Goal: Task Accomplishment & Management: Manage account settings

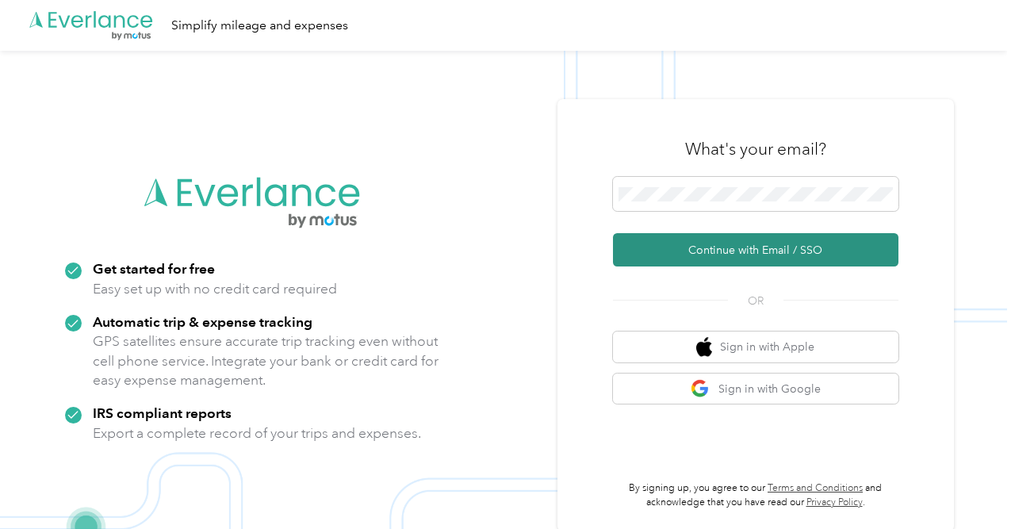
click at [766, 248] on button "Continue with Email / SSO" at bounding box center [755, 249] width 285 height 33
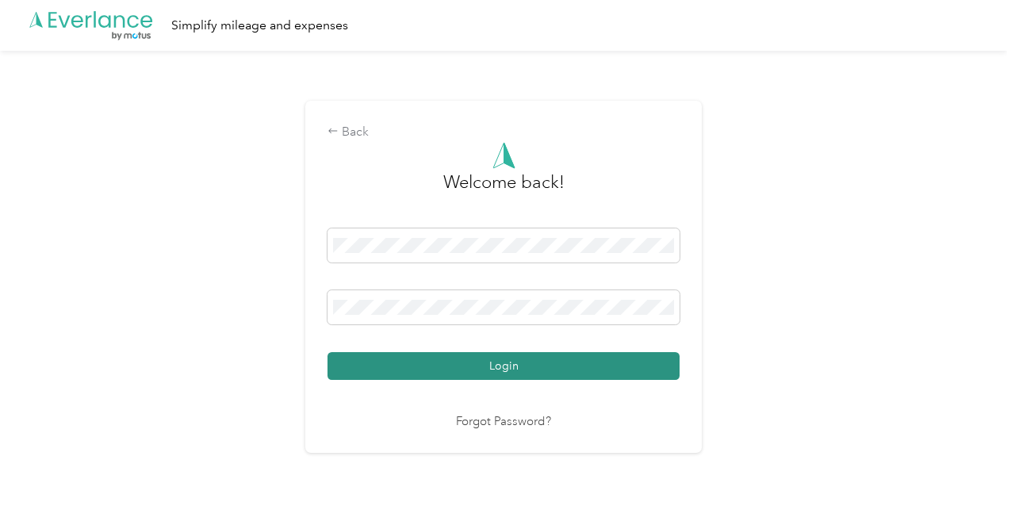
click at [439, 371] on button "Login" at bounding box center [503, 366] width 352 height 28
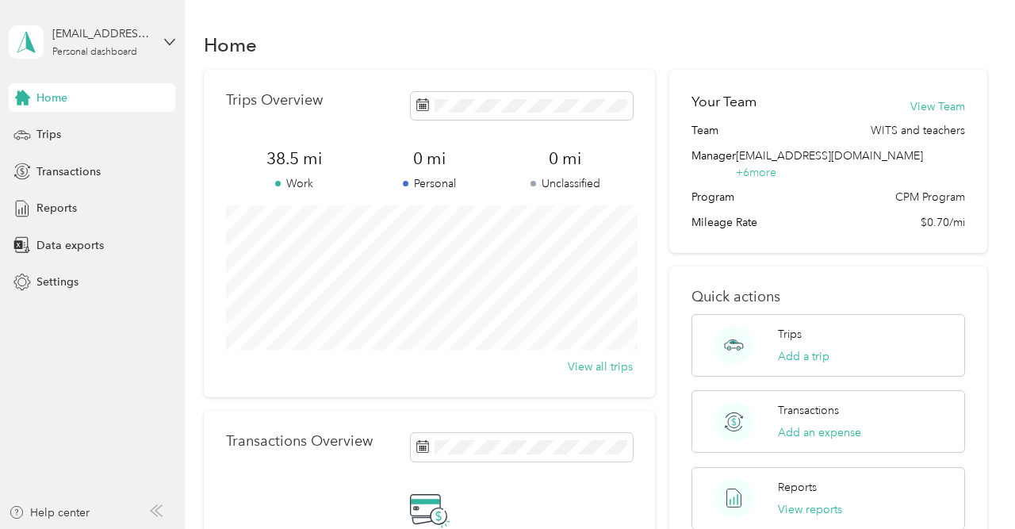
click at [164, 36] on div "[EMAIL_ADDRESS][DOMAIN_NAME] Personal dashboard" at bounding box center [92, 42] width 167 height 56
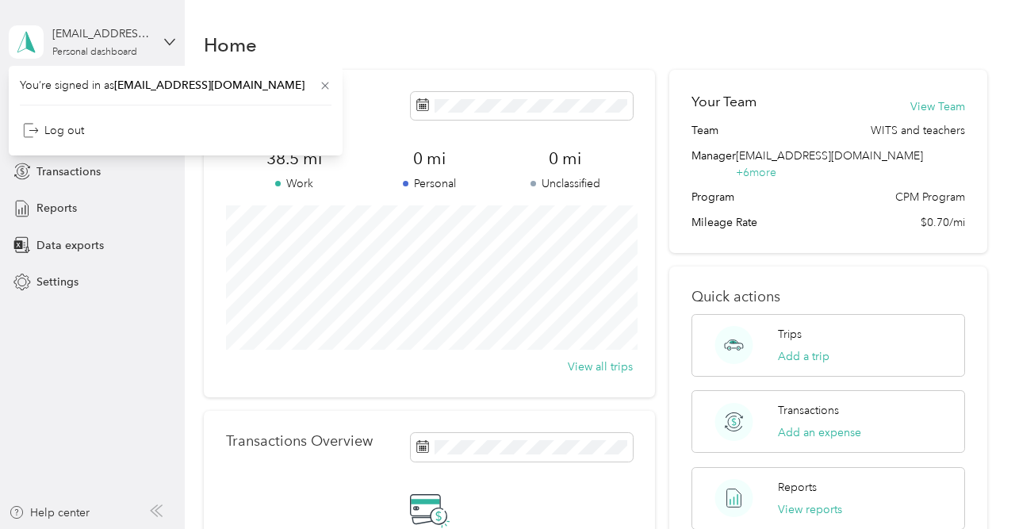
click at [164, 37] on div "[EMAIL_ADDRESS][DOMAIN_NAME] Personal dashboard" at bounding box center [92, 42] width 167 height 56
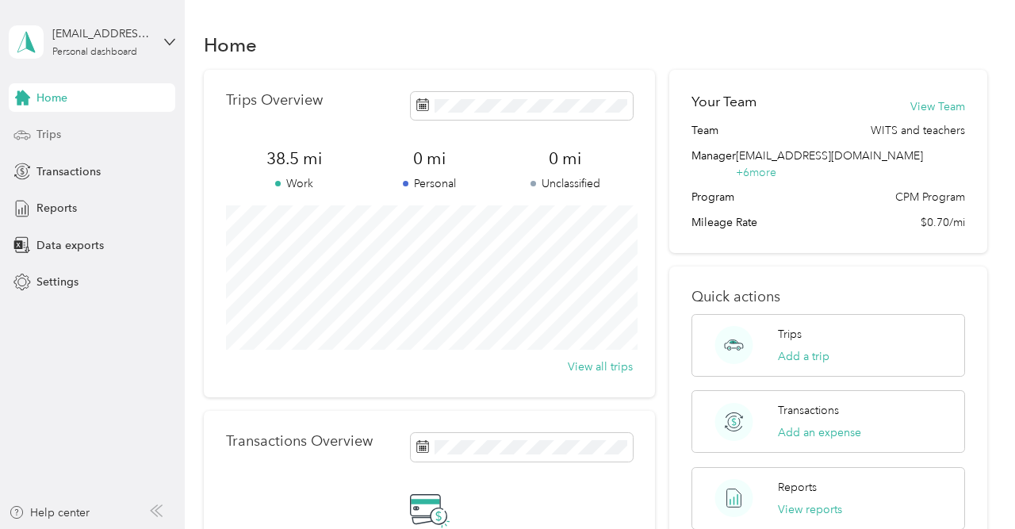
click at [48, 131] on span "Trips" at bounding box center [48, 134] width 25 height 17
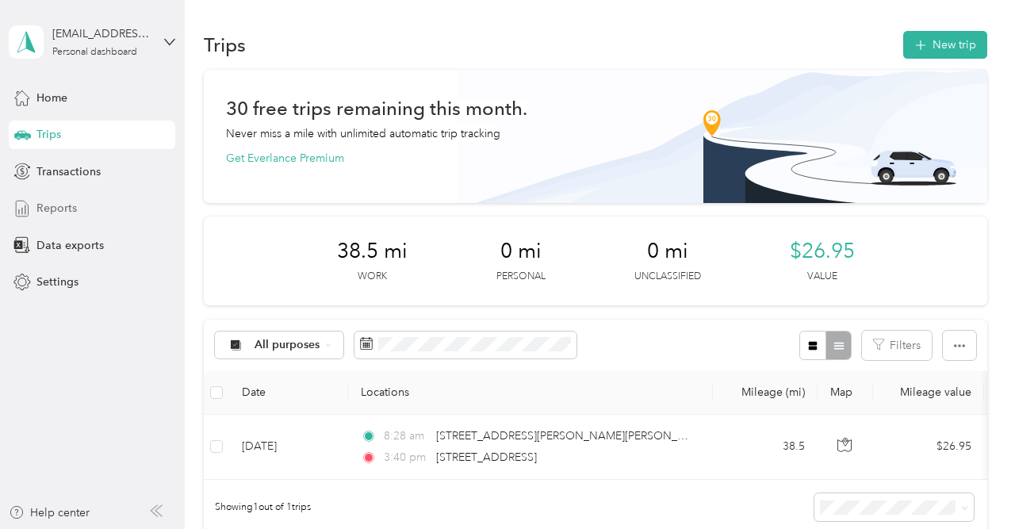
click at [75, 209] on span "Reports" at bounding box center [56, 208] width 40 height 17
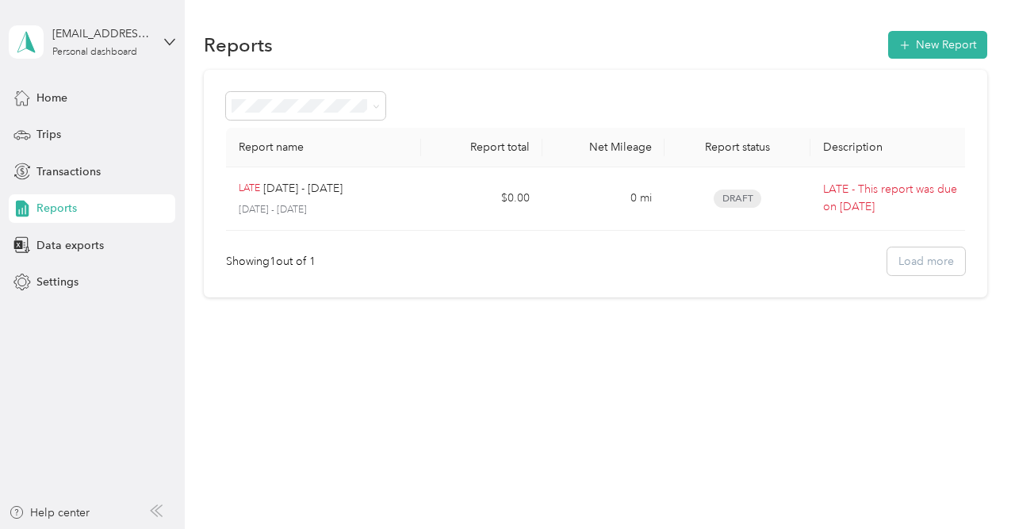
click at [921, 259] on div "Showing 1 out of 1 Load more" at bounding box center [595, 261] width 739 height 28
click at [88, 170] on span "Transactions" at bounding box center [68, 171] width 64 height 17
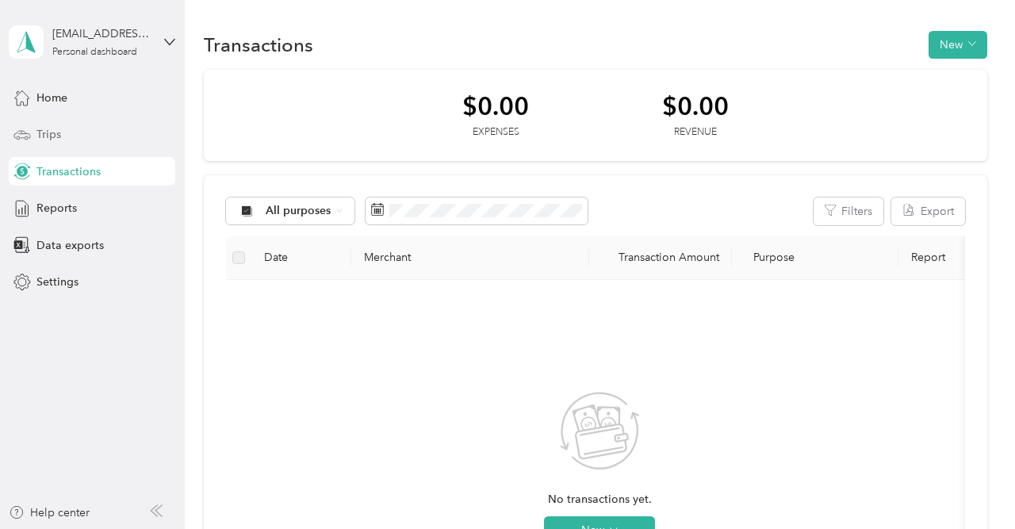
click at [64, 132] on div "Trips" at bounding box center [92, 135] width 167 height 29
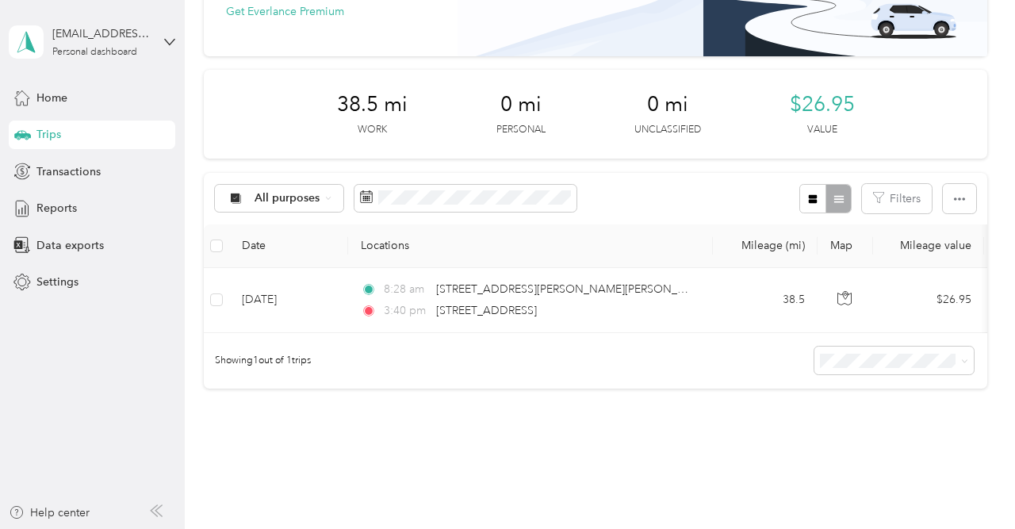
scroll to position [147, 0]
click at [80, 240] on span "Data exports" at bounding box center [69, 245] width 67 height 17
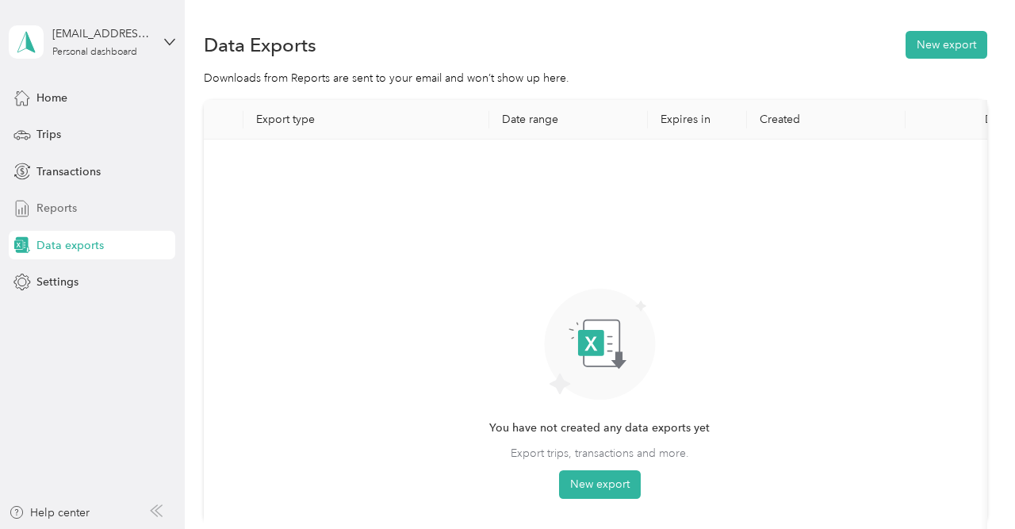
click at [76, 203] on span "Reports" at bounding box center [56, 208] width 40 height 17
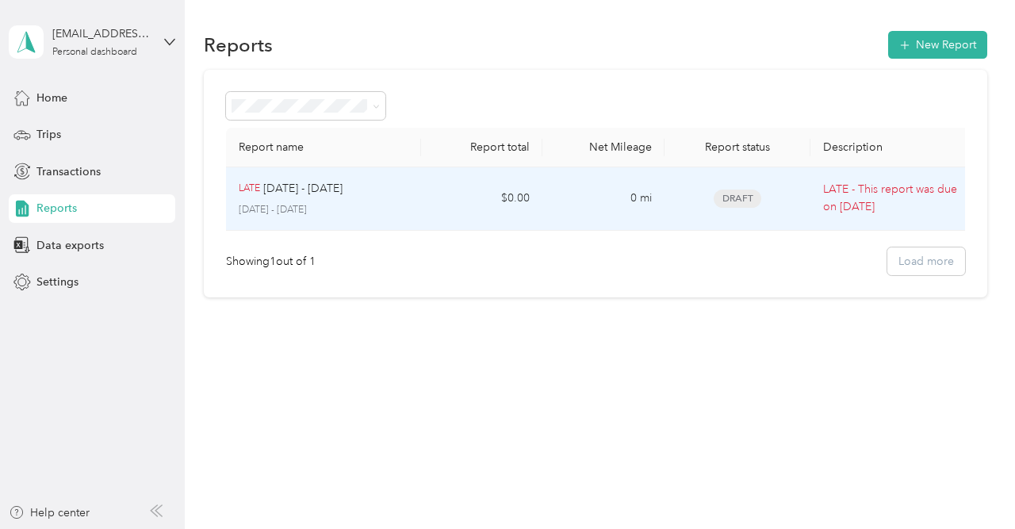
click at [278, 196] on p "[DATE] - [DATE]" at bounding box center [302, 188] width 79 height 17
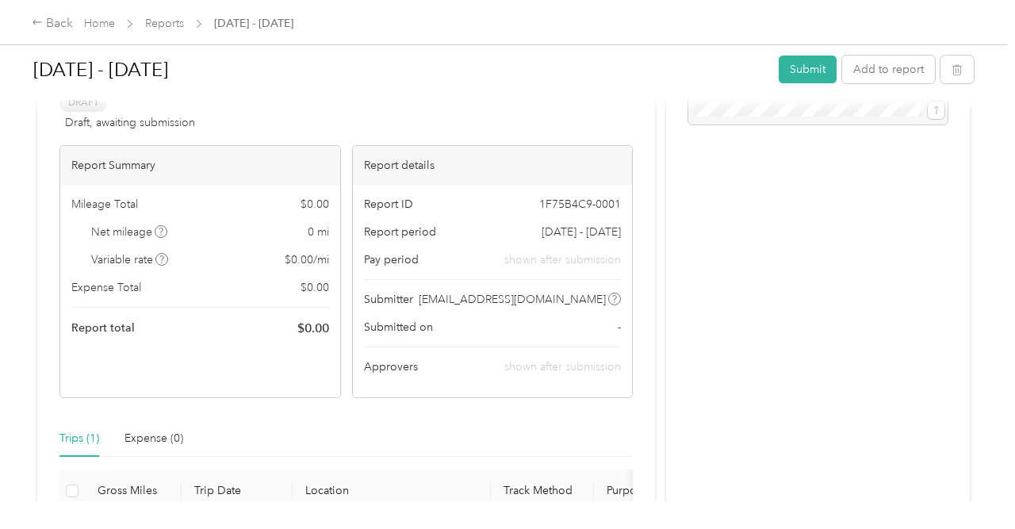
scroll to position [84, 0]
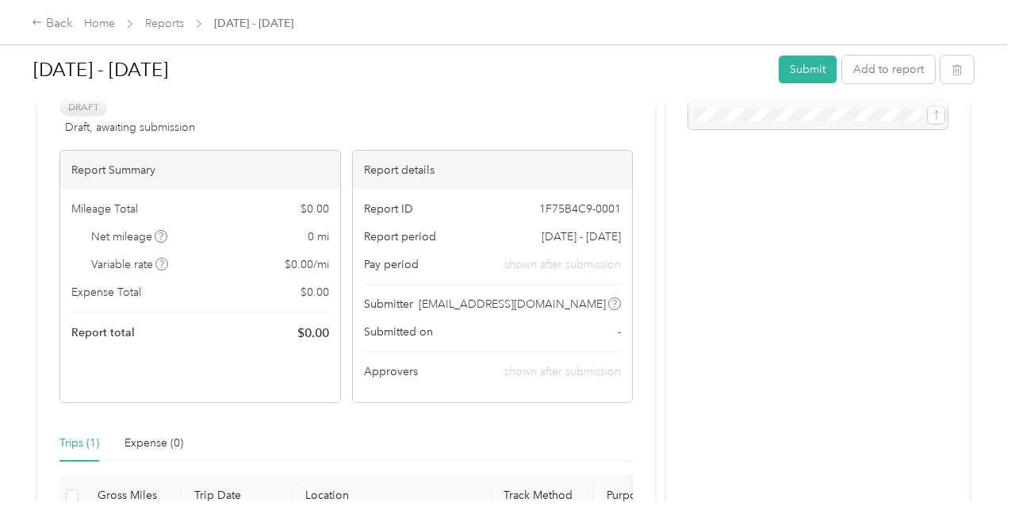
click at [320, 333] on span "$ 0.00" at bounding box center [313, 332] width 32 height 19
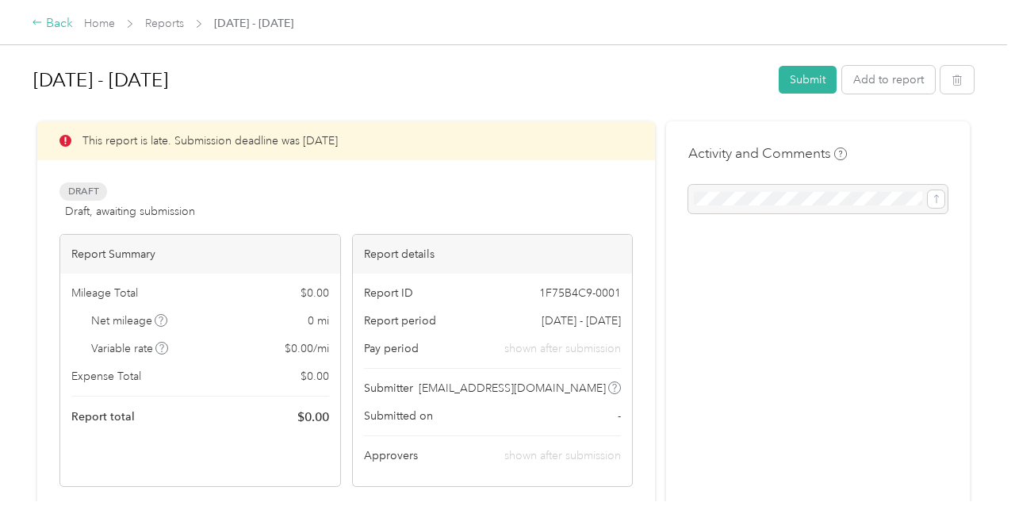
click at [36, 20] on icon at bounding box center [37, 22] width 11 height 11
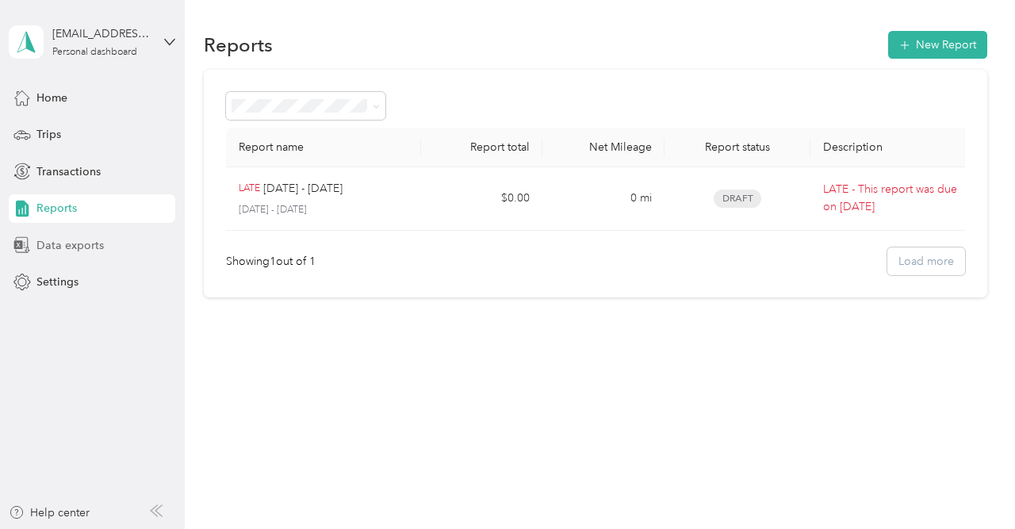
click at [65, 237] on span "Data exports" at bounding box center [69, 245] width 67 height 17
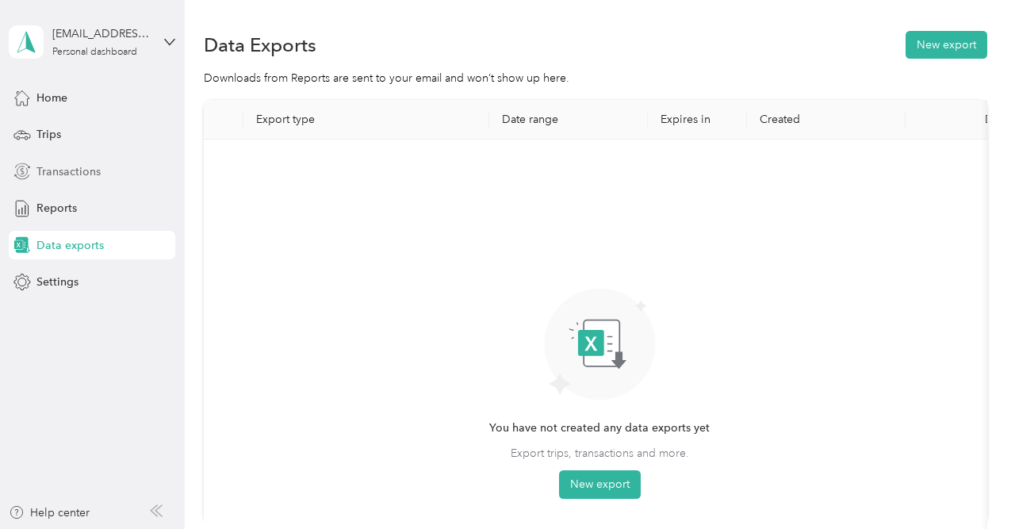
click at [75, 166] on span "Transactions" at bounding box center [68, 171] width 64 height 17
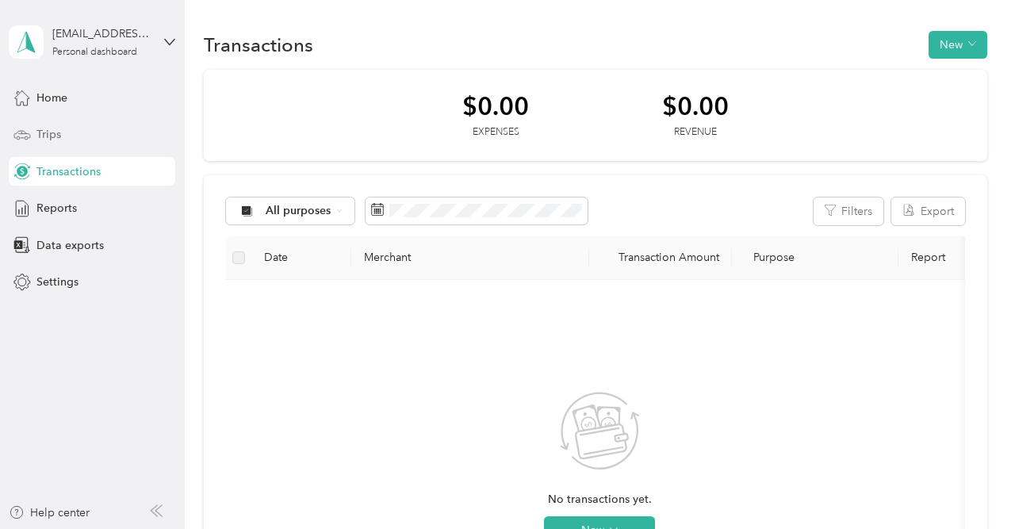
click at [88, 139] on div "Trips" at bounding box center [92, 135] width 167 height 29
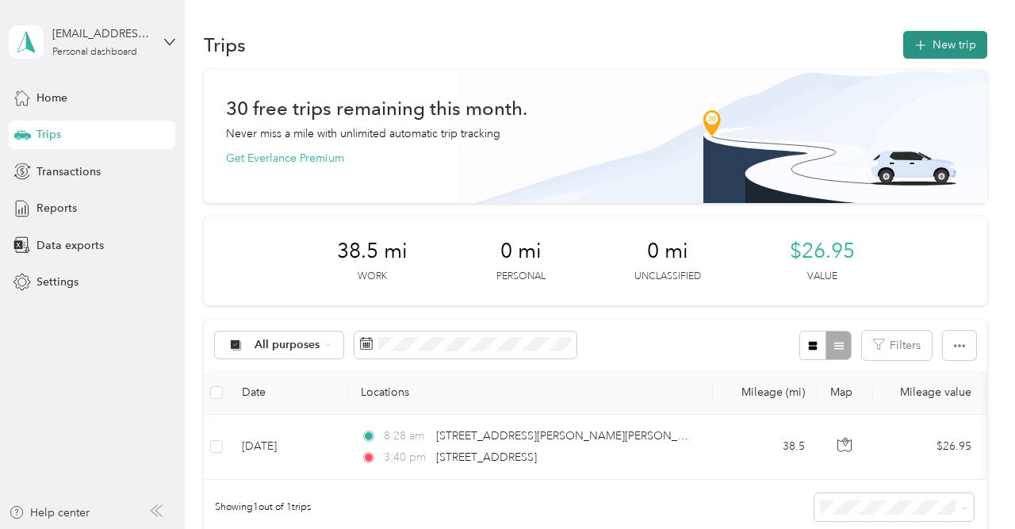
click at [959, 46] on button "New trip" at bounding box center [945, 45] width 84 height 28
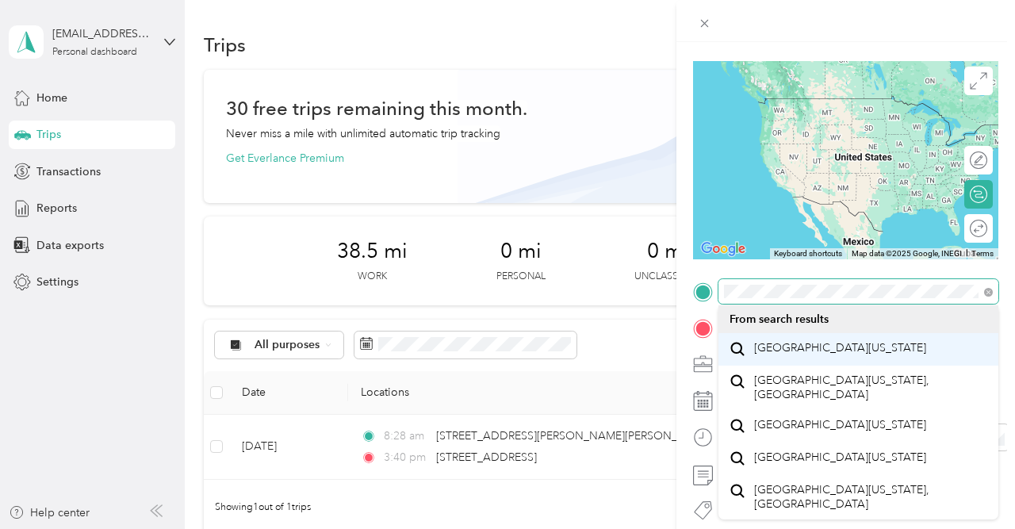
scroll to position [27, 0]
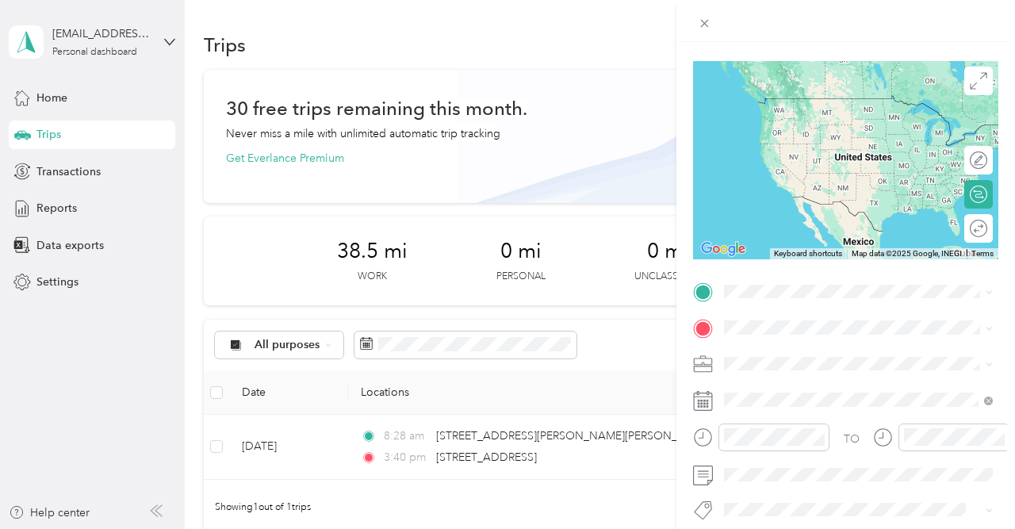
click at [867, 339] on span "[GEOGRAPHIC_DATA][US_STATE]" at bounding box center [840, 346] width 172 height 14
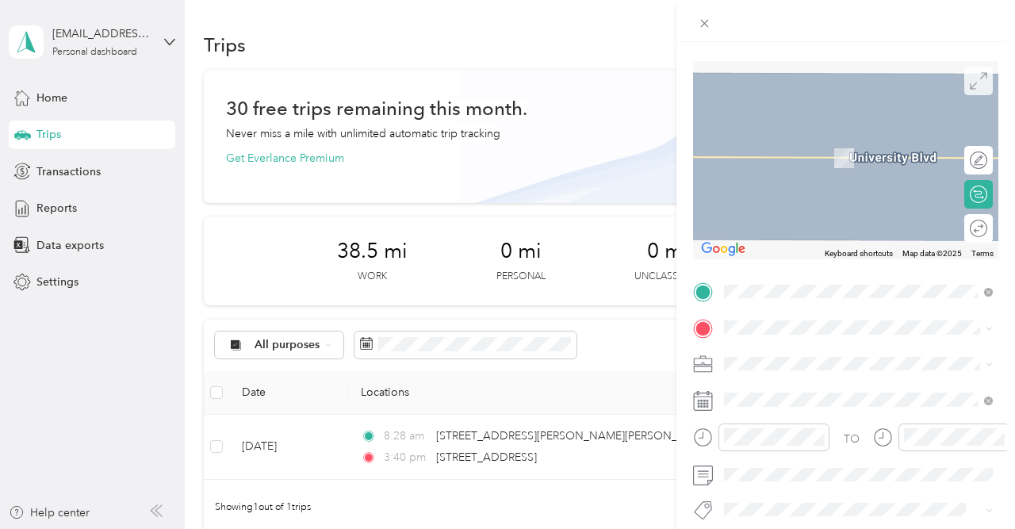
click at [987, 89] on span at bounding box center [978, 81] width 29 height 29
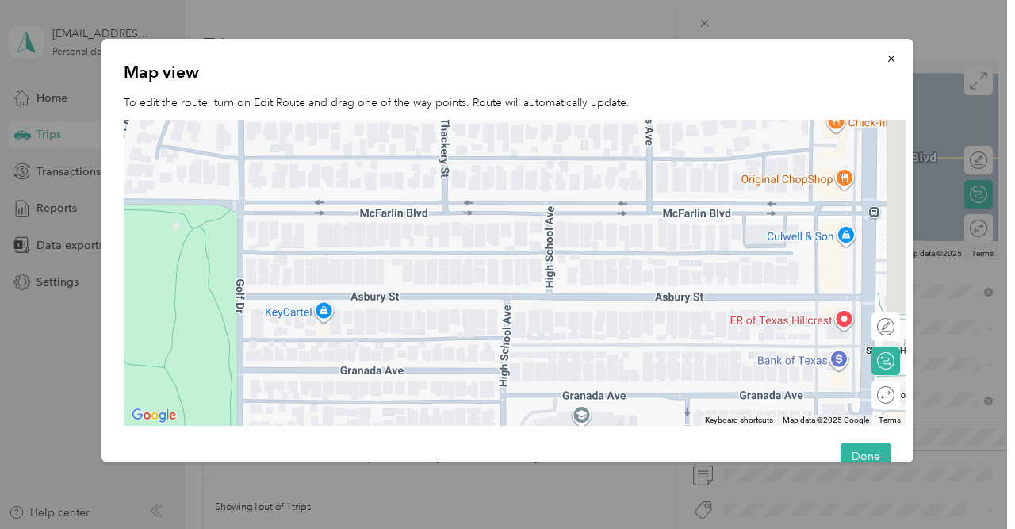
drag, startPoint x: 284, startPoint y: 283, endPoint x: 194, endPoint y: 124, distance: 182.1
click at [194, 124] on div at bounding box center [515, 273] width 782 height 307
click at [890, 62] on icon "button" at bounding box center [891, 58] width 11 height 11
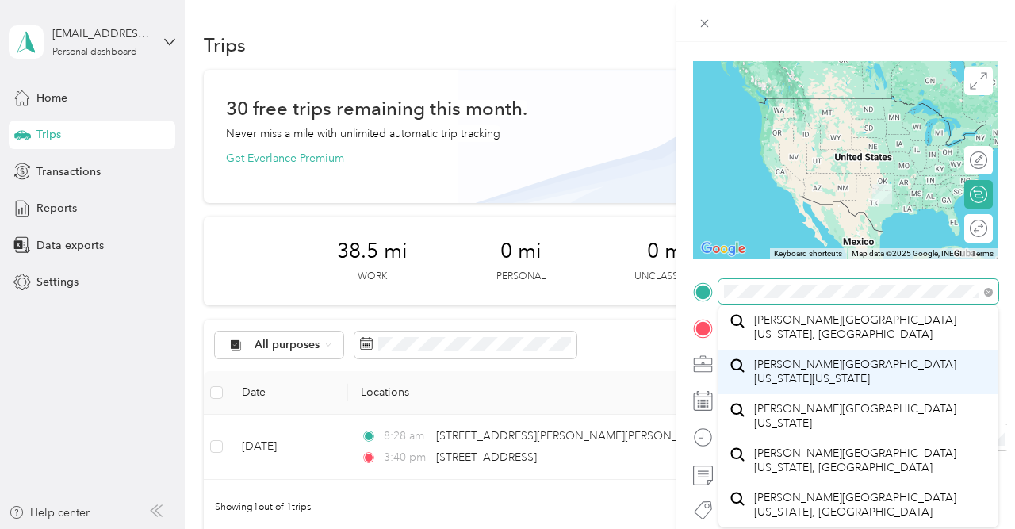
scroll to position [0, 0]
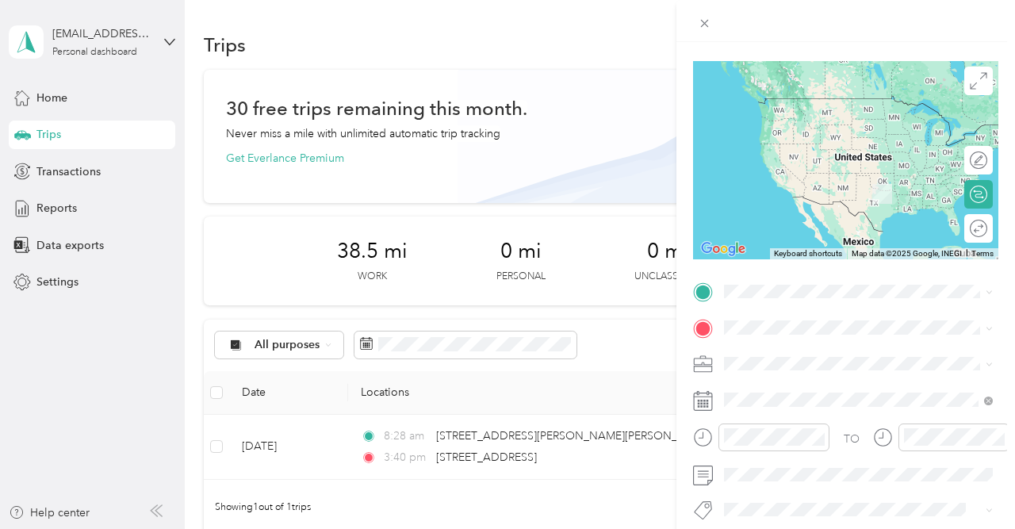
click at [810, 354] on span "[STREET_ADDRESS][US_STATE]" at bounding box center [833, 347] width 159 height 14
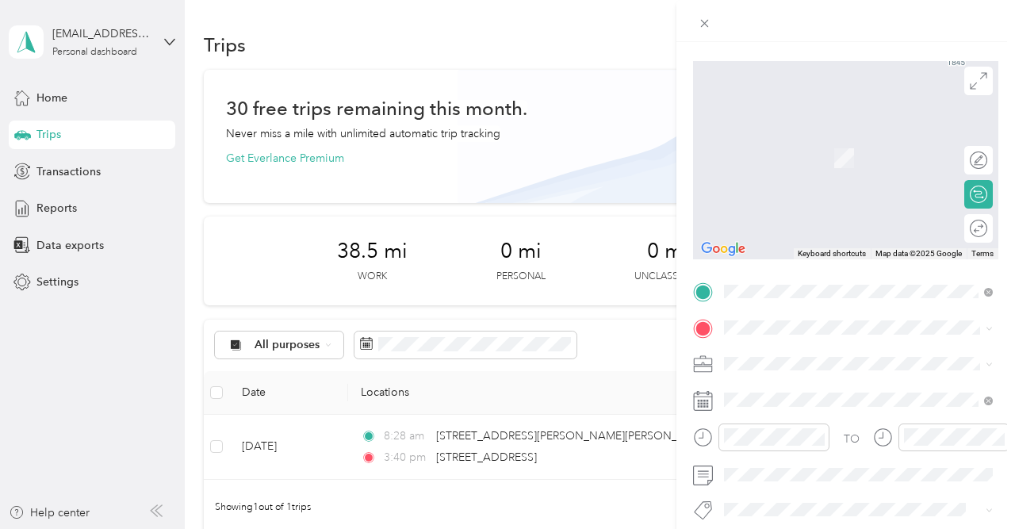
click at [797, 415] on span "Chess Wizards Inc" at bounding box center [774, 410] width 91 height 13
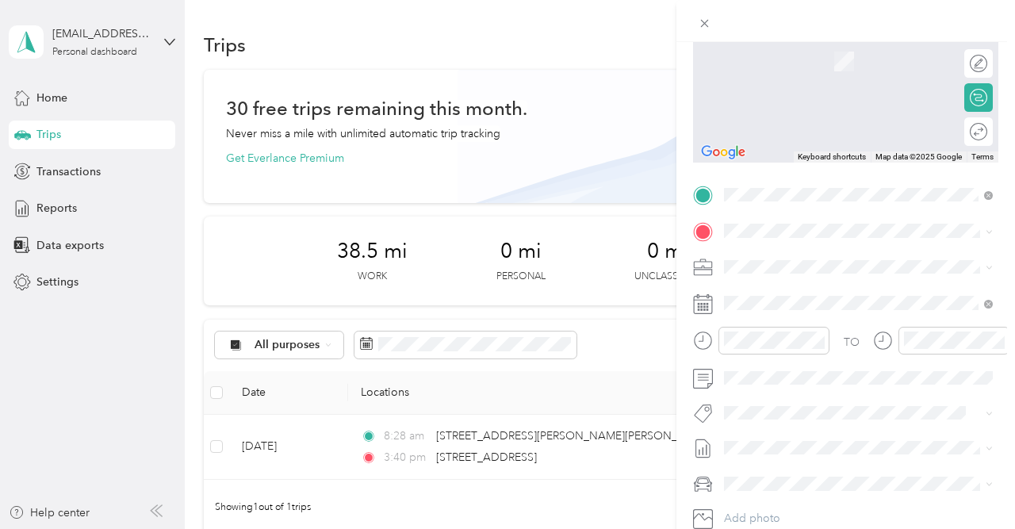
scroll to position [198, 0]
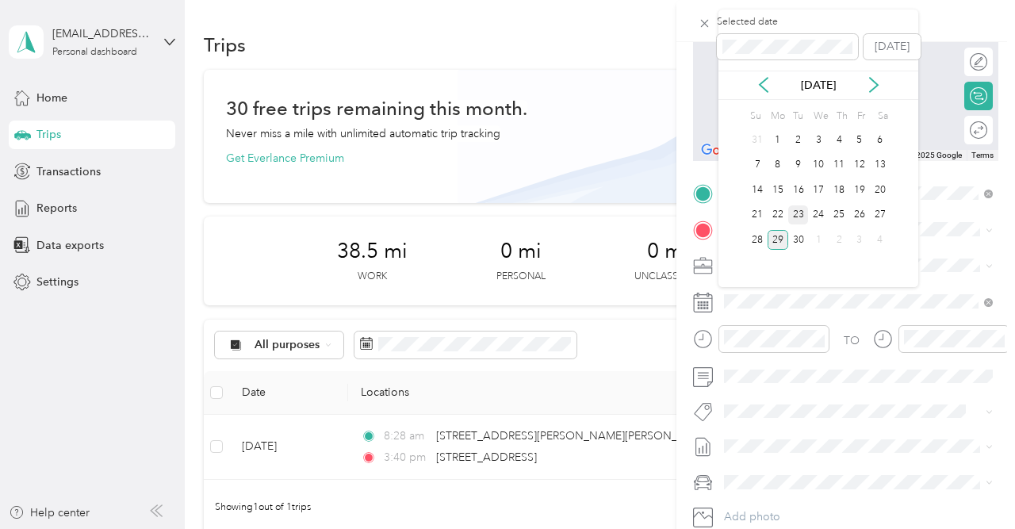
click at [798, 219] on div "23" at bounding box center [798, 215] width 21 height 20
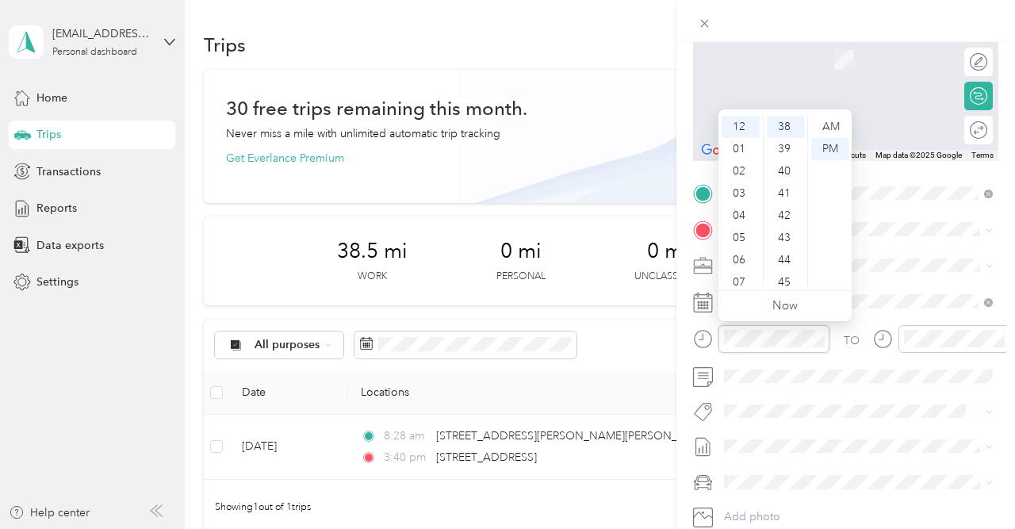
scroll to position [844, 0]
click at [741, 174] on div "02" at bounding box center [741, 171] width 38 height 22
click at [782, 126] on div "00" at bounding box center [786, 127] width 38 height 22
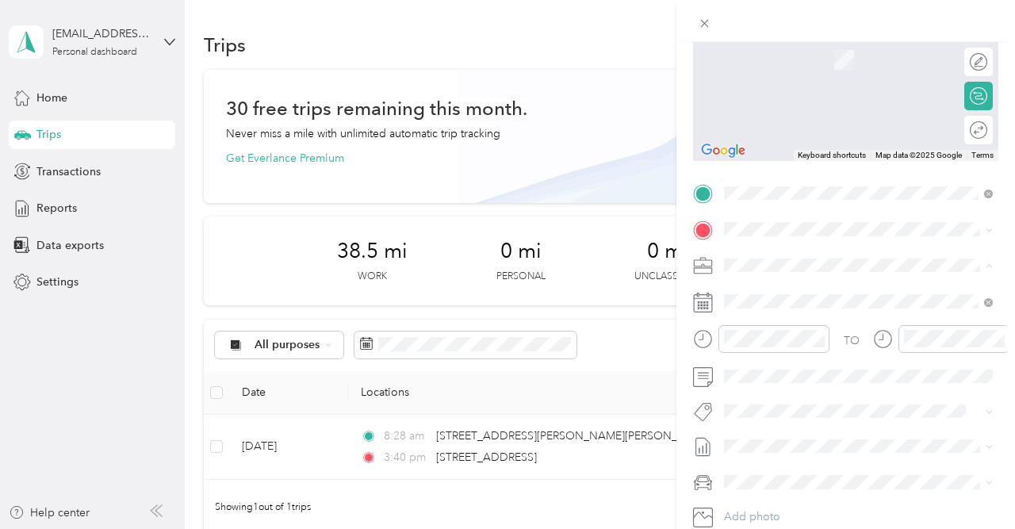
click at [870, 318] on div "Chess Wizards Inc" at bounding box center [848, 320] width 239 height 17
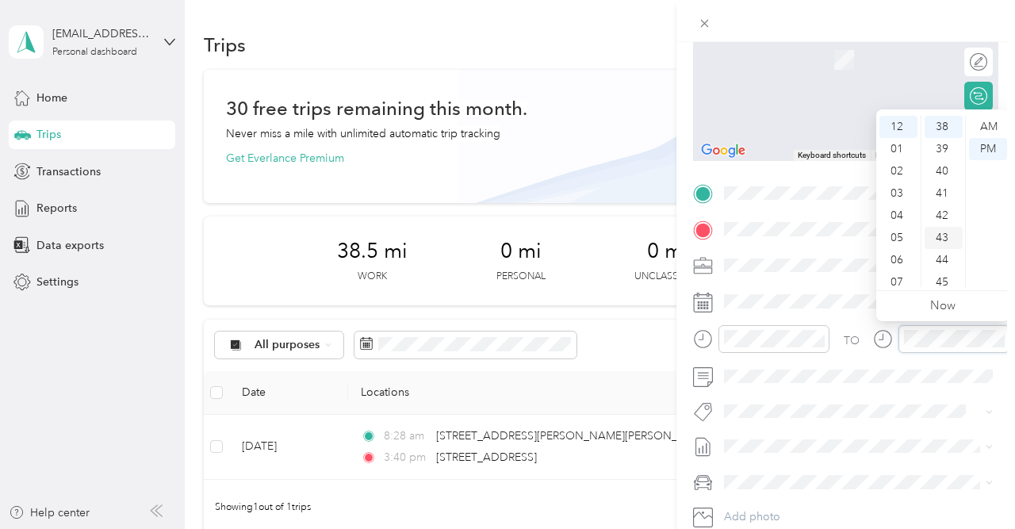
scroll to position [844, 0]
click at [900, 175] on div "02" at bounding box center [898, 171] width 38 height 22
click at [946, 175] on div "40" at bounding box center [943, 171] width 38 height 22
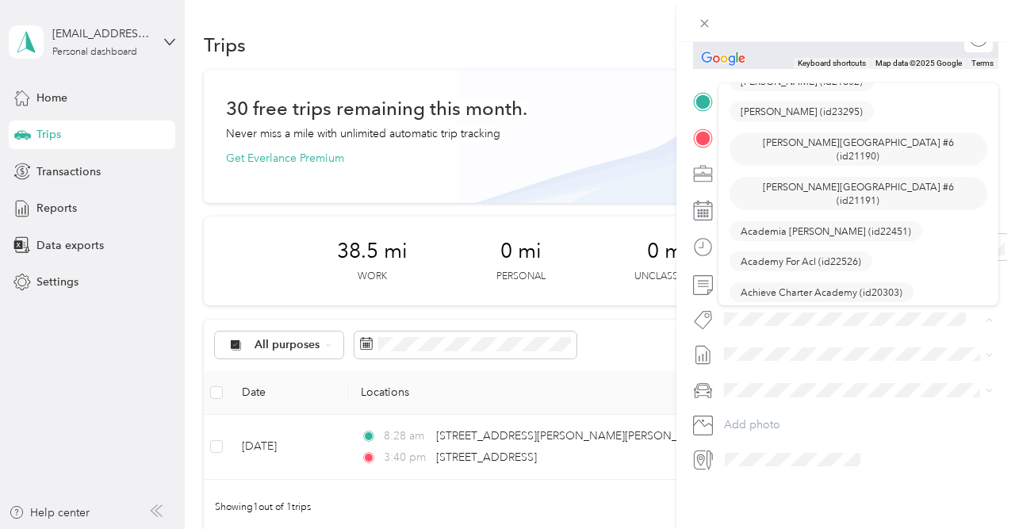
scroll to position [0, 0]
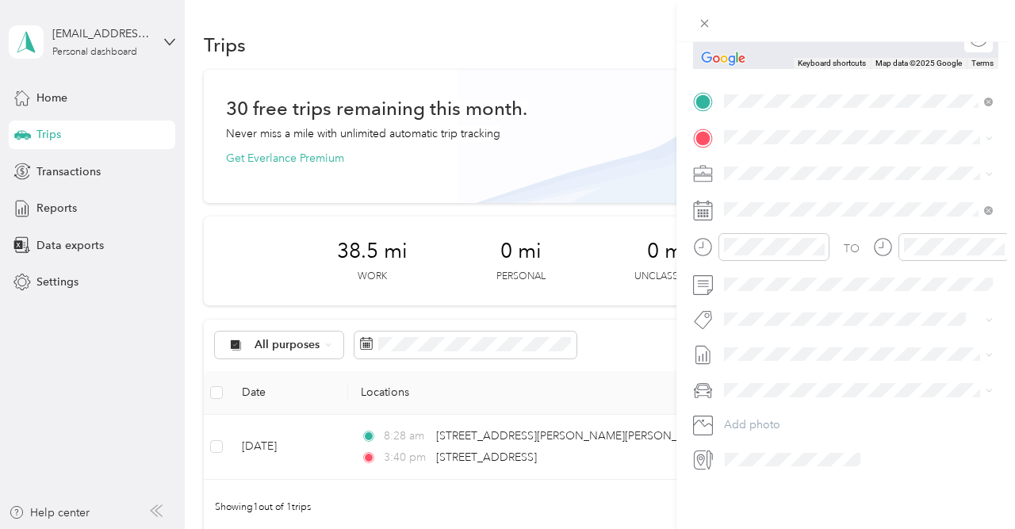
click at [1000, 323] on form "New Trip Save This trip cannot be edited because it is either under review, app…" at bounding box center [845, 117] width 339 height 709
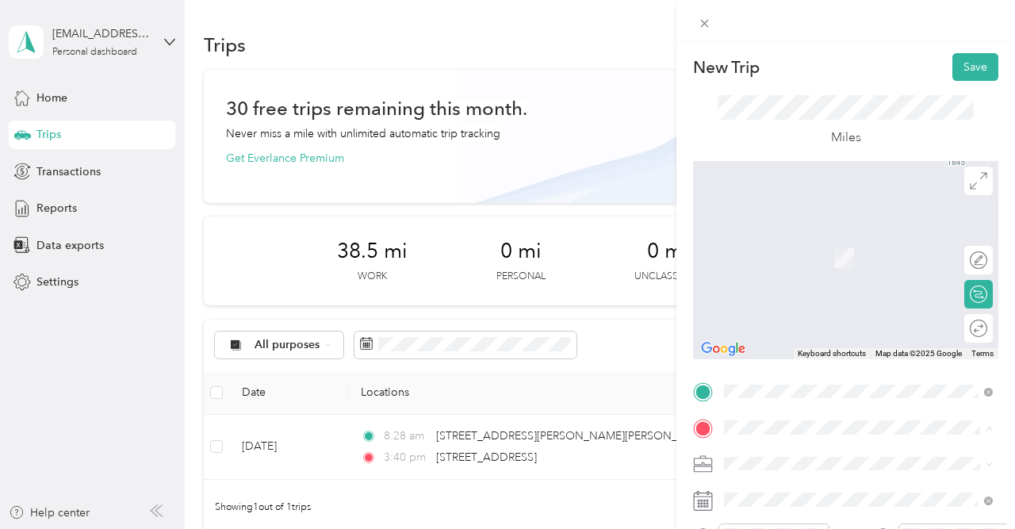
click at [776, 256] on span "[STREET_ADDRESS][US_STATE]" at bounding box center [833, 251] width 159 height 14
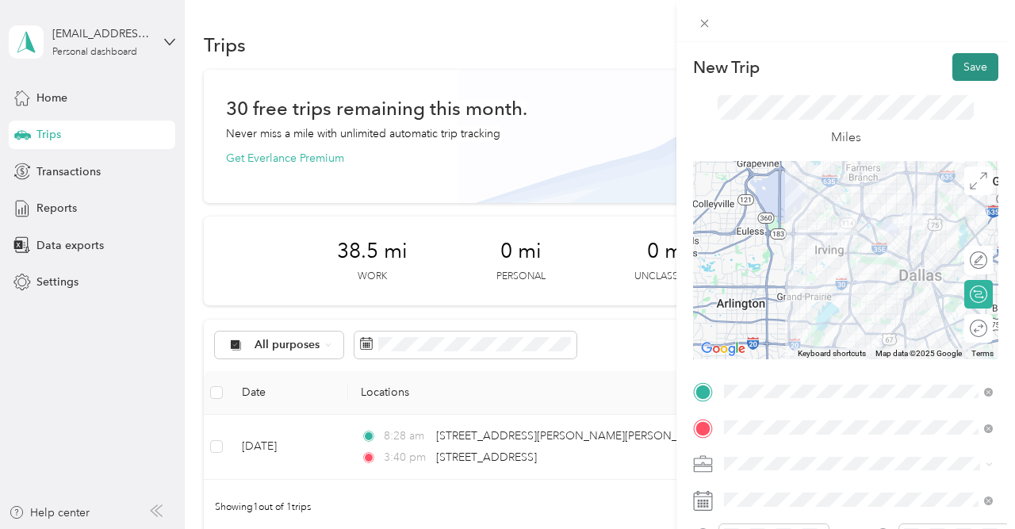
click at [981, 75] on button "Save" at bounding box center [975, 67] width 46 height 28
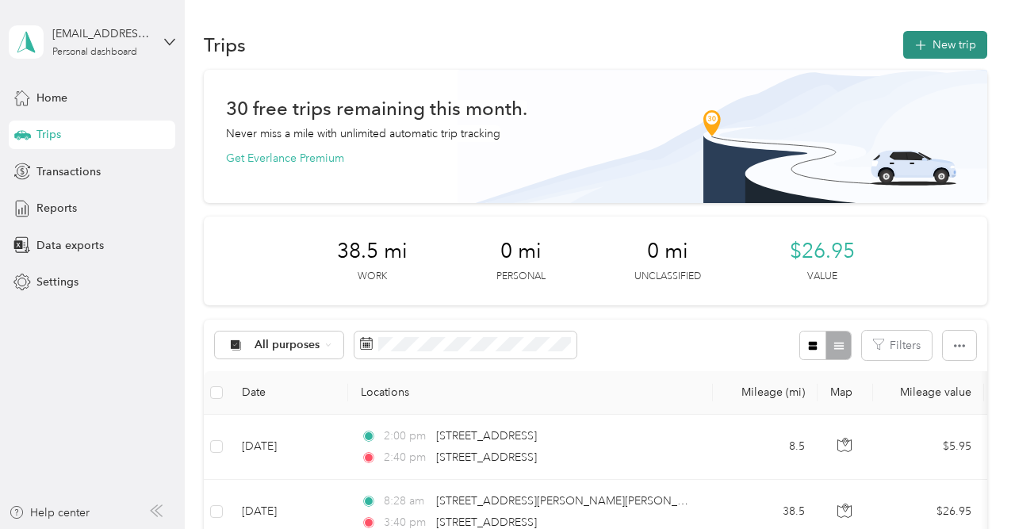
click at [957, 42] on button "New trip" at bounding box center [945, 45] width 84 height 28
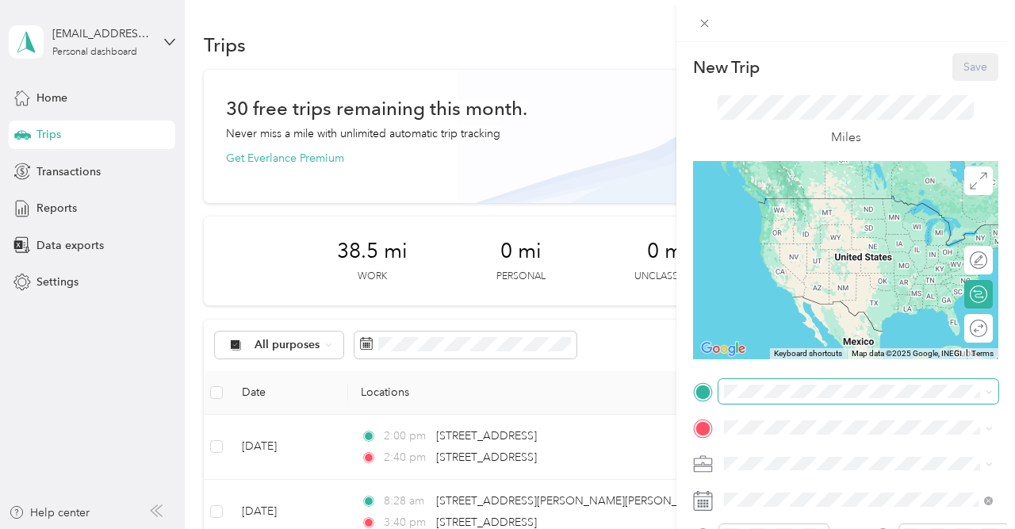
click at [781, 385] on span at bounding box center [858, 391] width 280 height 25
click at [814, 447] on span "[STREET_ADDRESS][US_STATE]" at bounding box center [833, 440] width 159 height 14
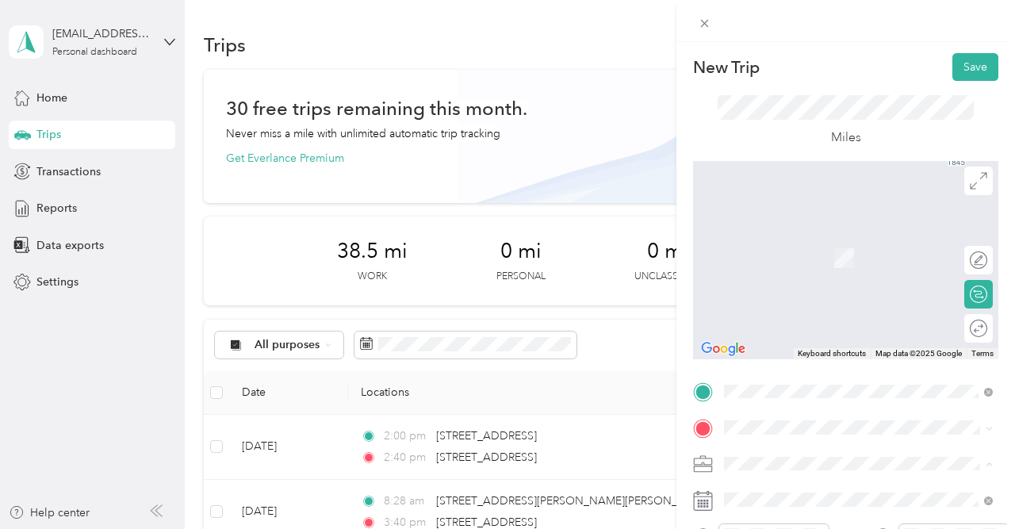
click at [770, 404] on span "Chess Wizards Inc" at bounding box center [774, 407] width 91 height 13
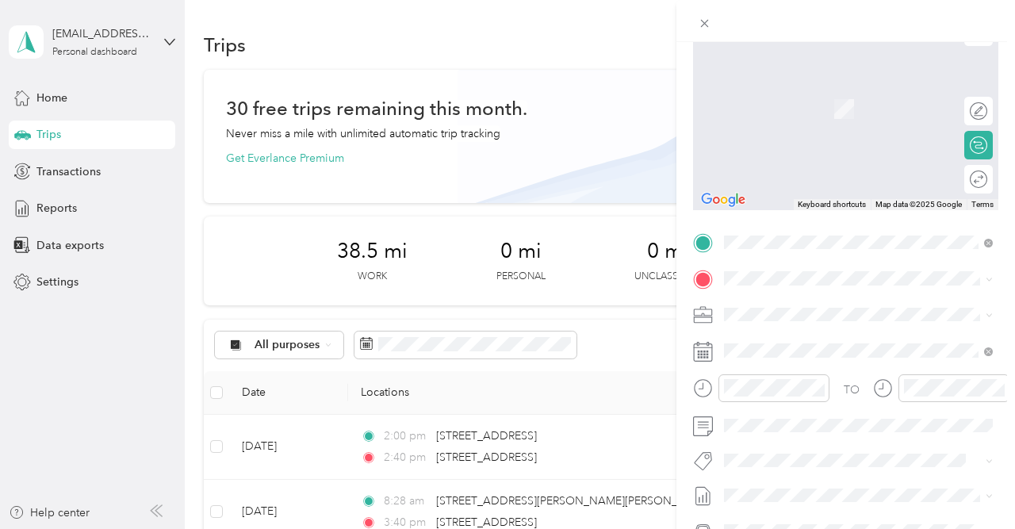
scroll to position [149, 0]
click at [819, 339] on span "[STREET_ADDRESS][PERSON_NAME][US_STATE]" at bounding box center [870, 339] width 233 height 28
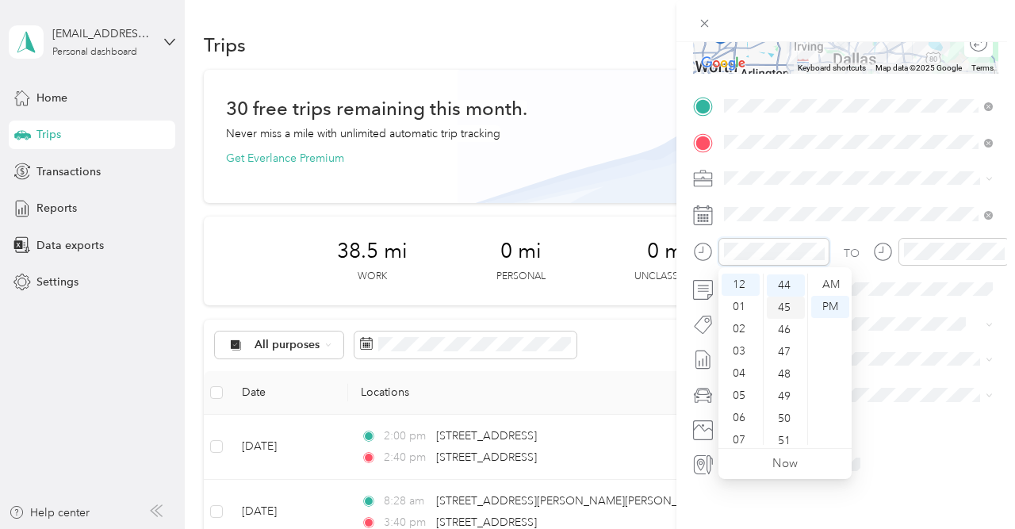
scroll to position [976, 0]
click at [738, 327] on div "02" at bounding box center [741, 329] width 38 height 22
click at [784, 289] on div "00" at bounding box center [786, 285] width 38 height 22
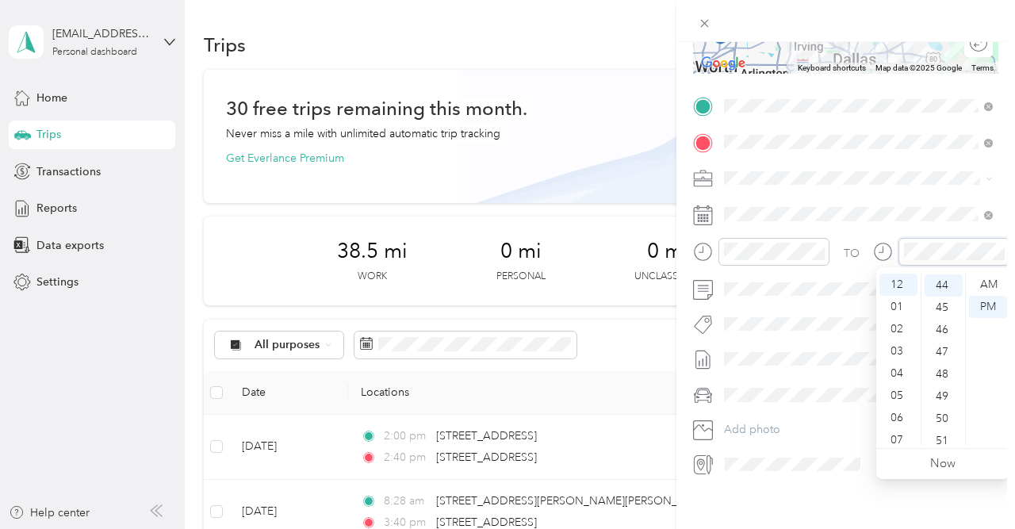
scroll to position [976, 0]
click at [902, 331] on div "02" at bounding box center [898, 329] width 38 height 22
click at [945, 346] on div "40" at bounding box center [943, 346] width 38 height 22
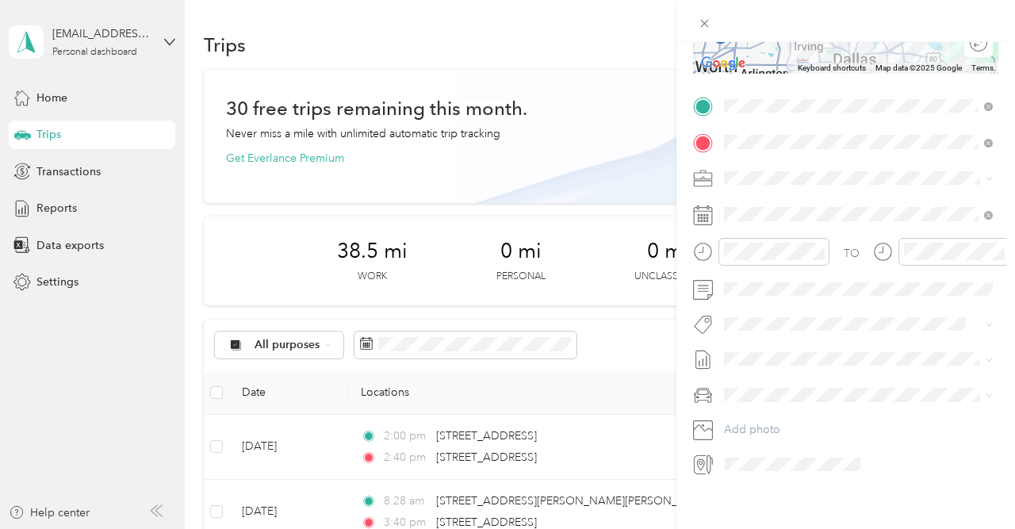
click at [852, 503] on div "New Trip Save This trip cannot be edited because it is either under review, app…" at bounding box center [845, 306] width 339 height 529
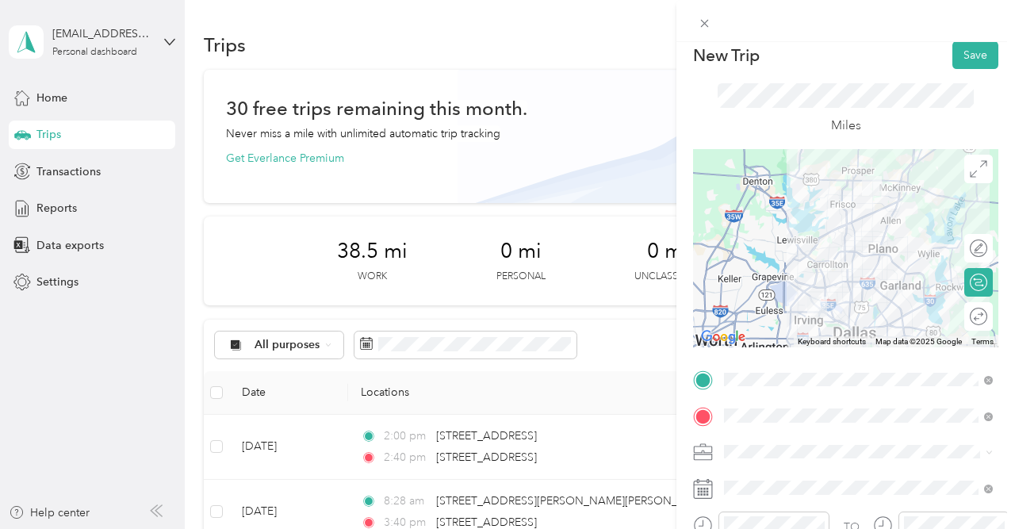
scroll to position [0, 0]
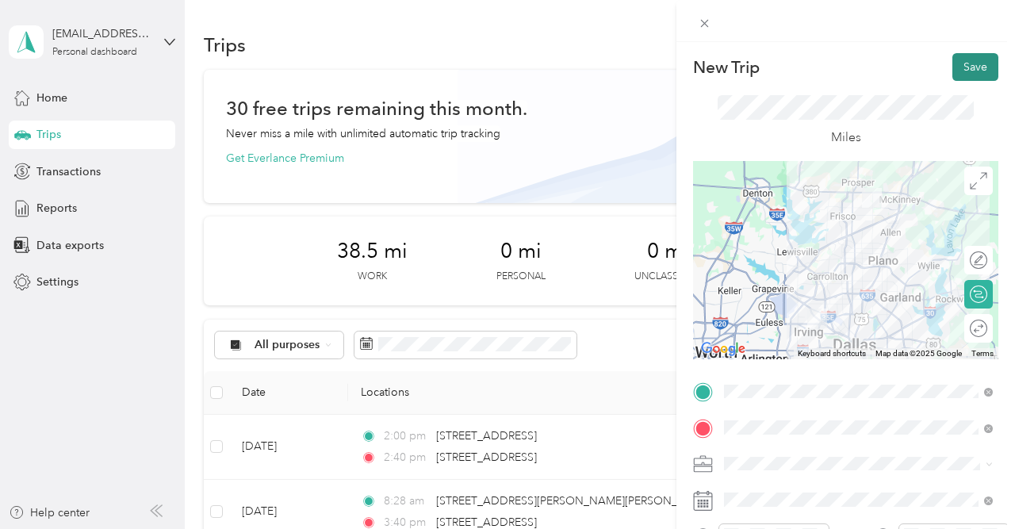
click at [978, 64] on button "Save" at bounding box center [975, 67] width 46 height 28
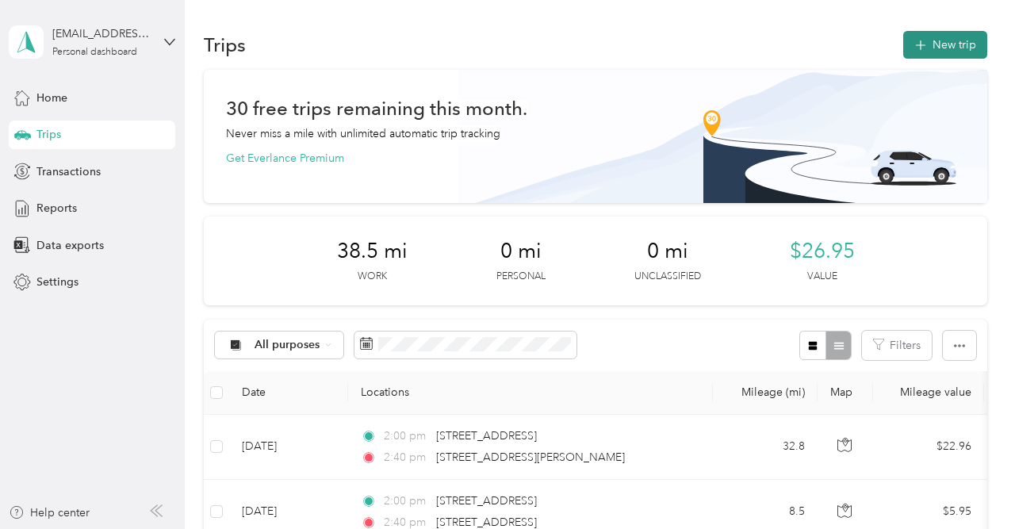
click at [963, 44] on button "New trip" at bounding box center [945, 45] width 84 height 28
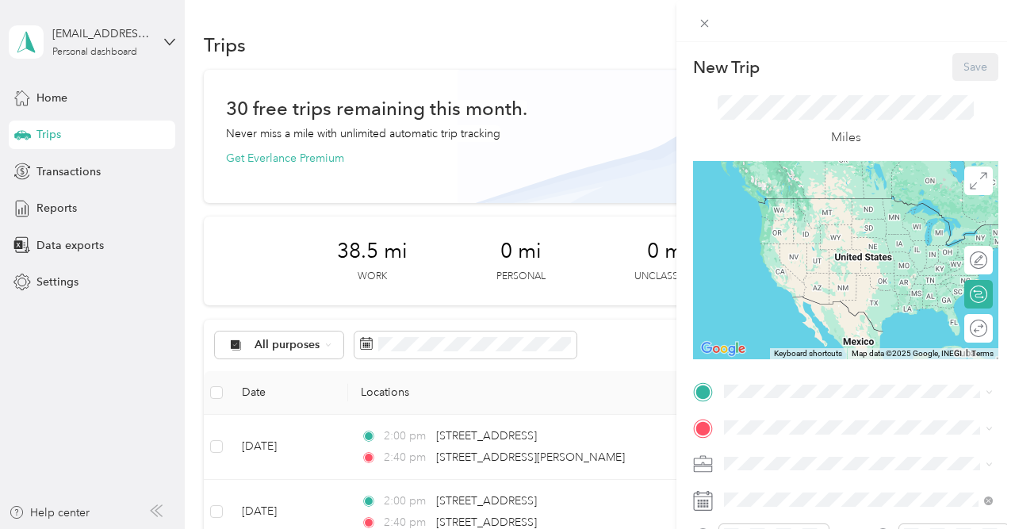
click at [486, 446] on div "New Trip Save This trip cannot be edited because it is either under review, app…" at bounding box center [507, 264] width 1015 height 529
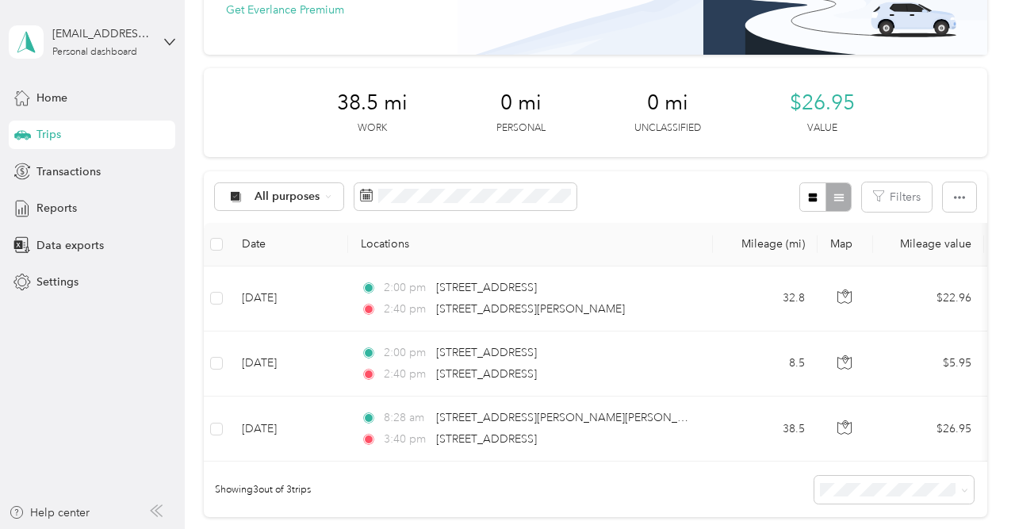
scroll to position [149, 0]
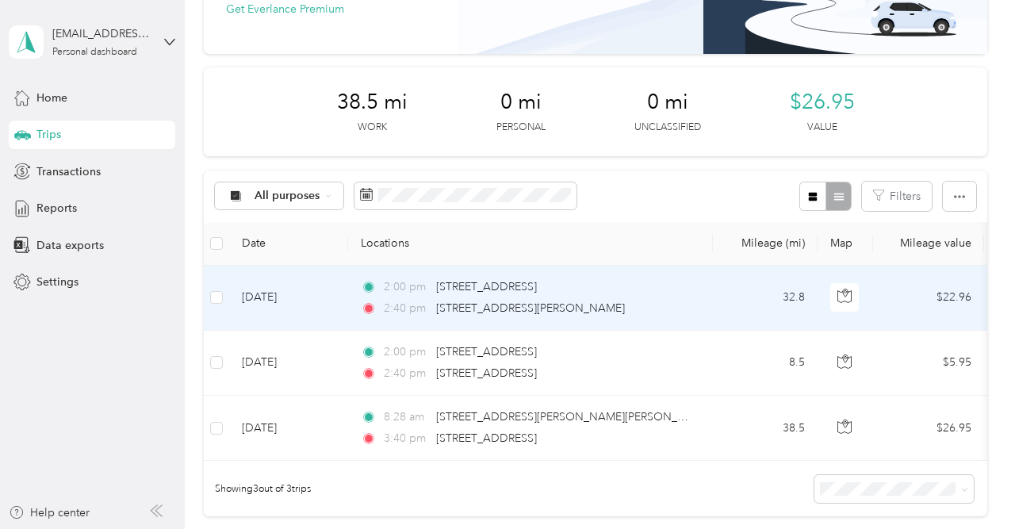
click at [675, 303] on div "2:40 pm [STREET_ADDRESS][PERSON_NAME]" at bounding box center [527, 308] width 333 height 17
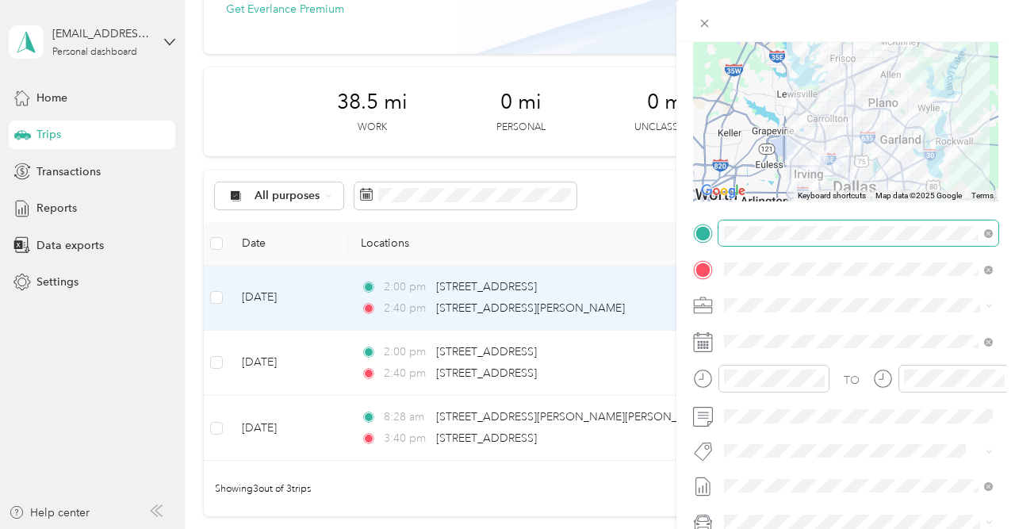
scroll to position [159, 0]
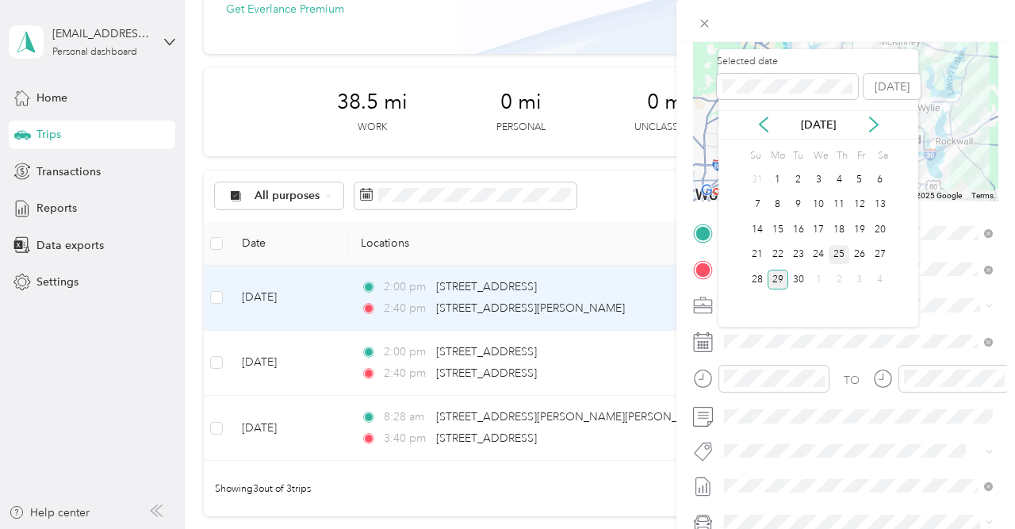
click at [840, 252] on div "25" at bounding box center [839, 255] width 21 height 20
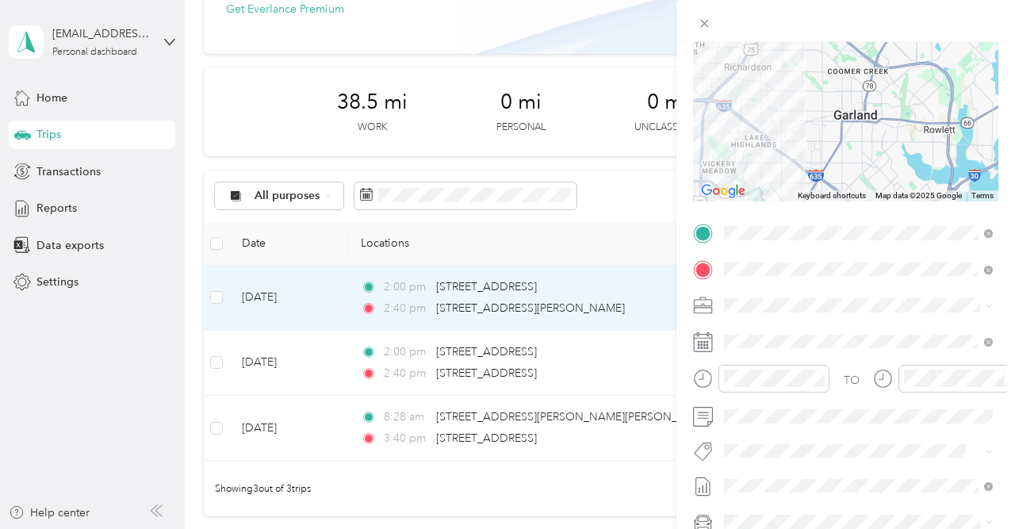
scroll to position [0, 0]
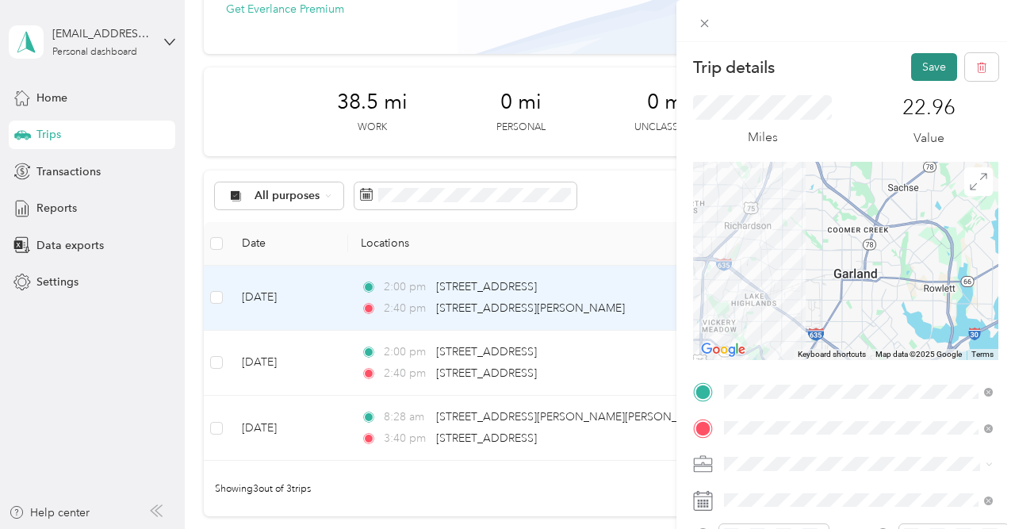
click at [940, 61] on button "Save" at bounding box center [934, 67] width 46 height 28
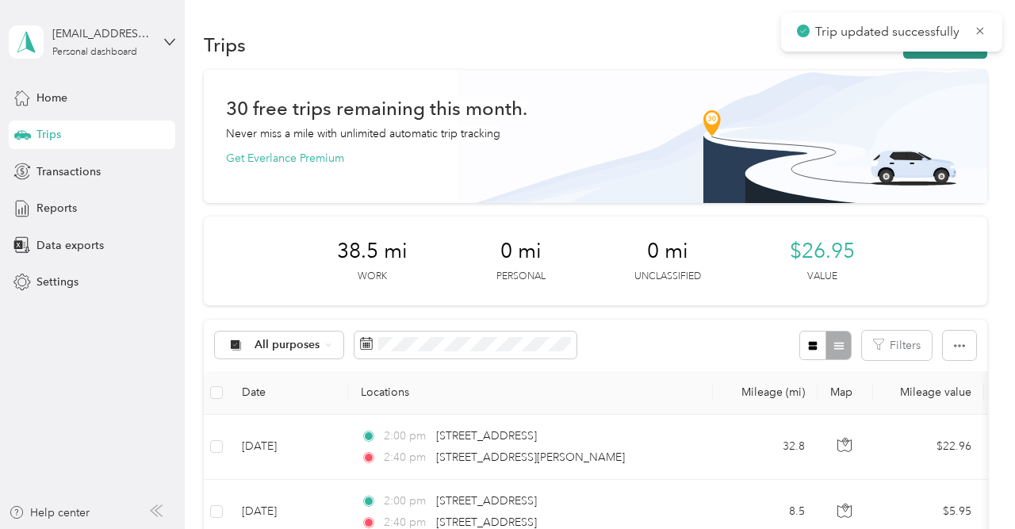
click at [942, 56] on button "New trip" at bounding box center [945, 45] width 84 height 28
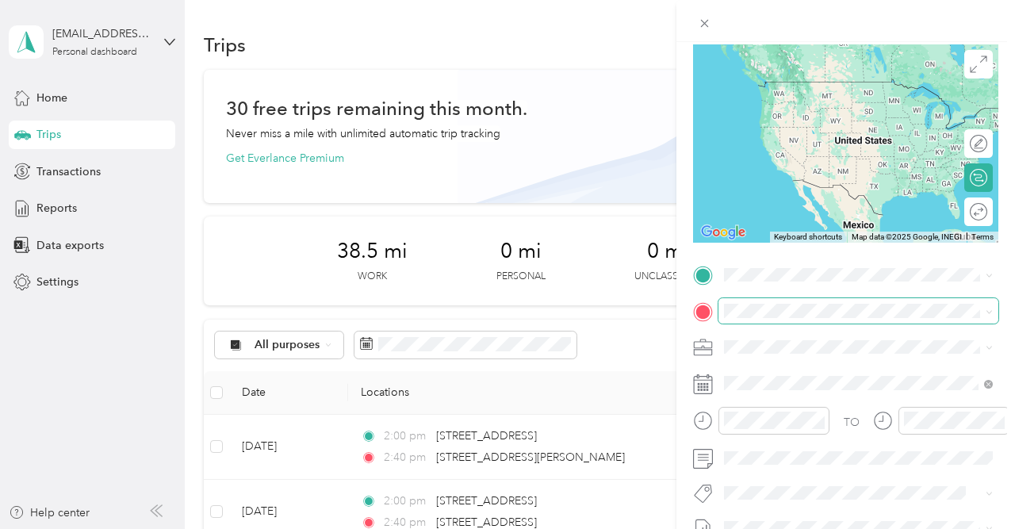
scroll to position [122, 0]
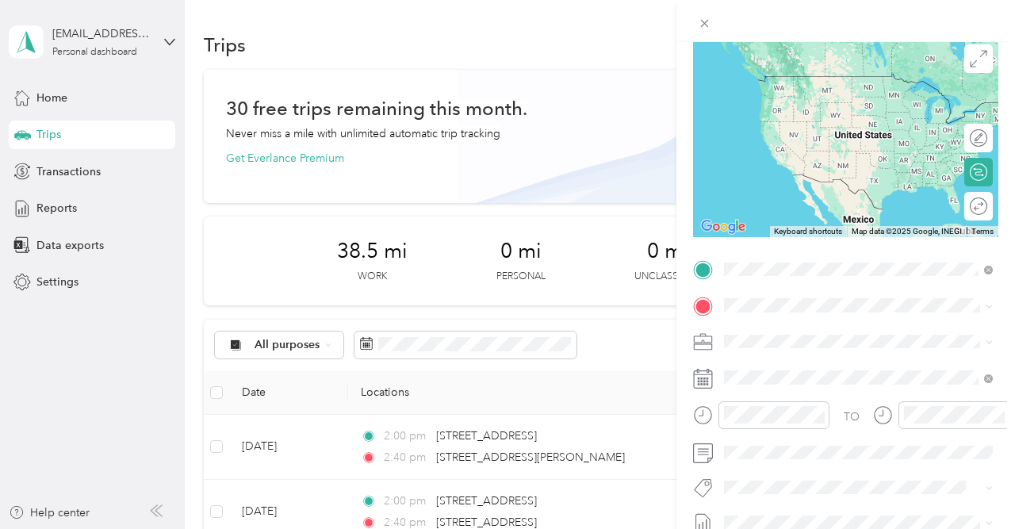
click at [794, 332] on span "[STREET_ADDRESS][US_STATE]" at bounding box center [833, 326] width 159 height 14
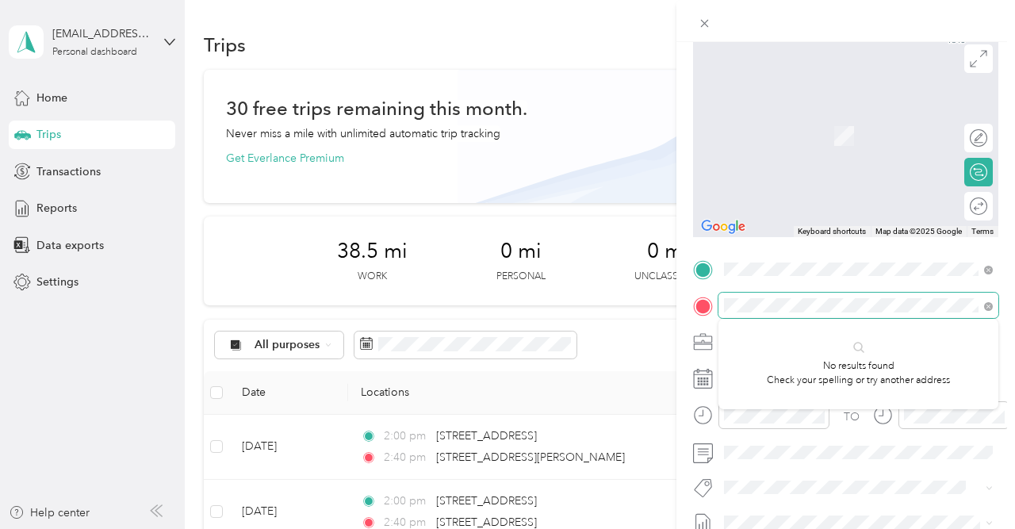
scroll to position [0, 0]
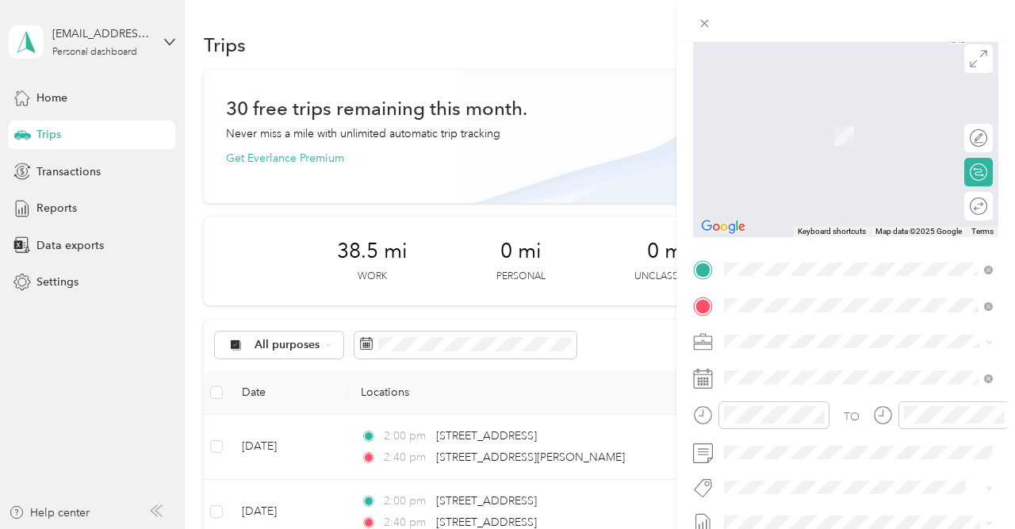
click at [844, 113] on span "[STREET_ADDRESS][PERSON_NAME][US_STATE]" at bounding box center [870, 119] width 233 height 28
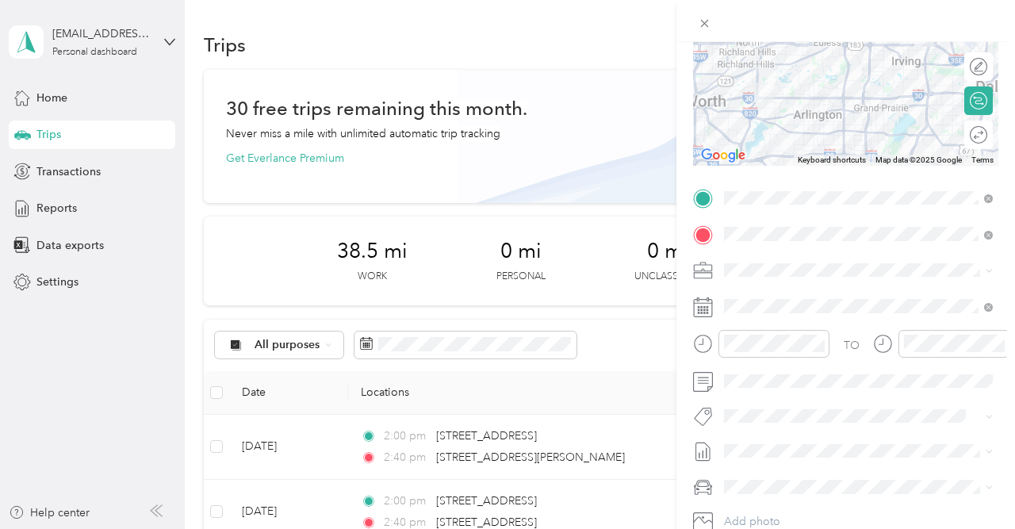
scroll to position [197, 0]
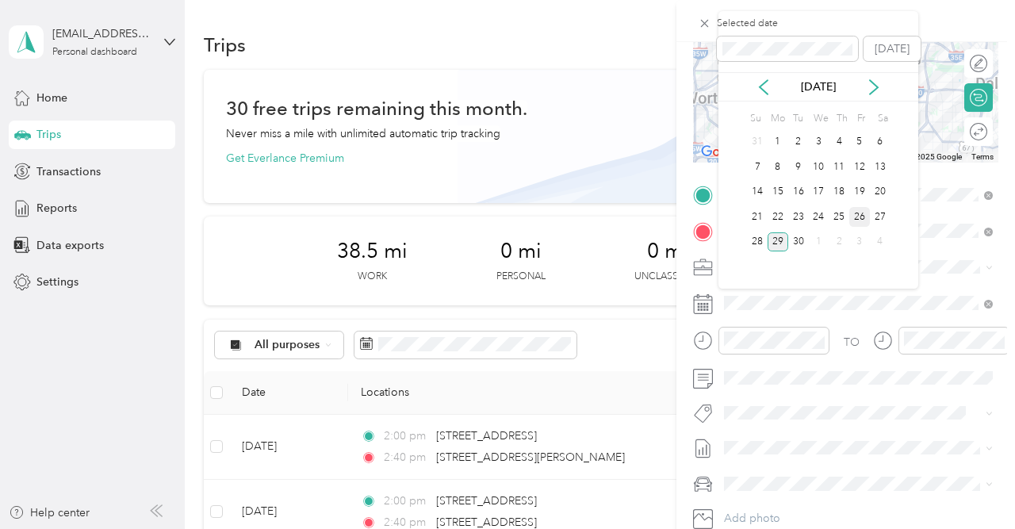
click at [860, 213] on div "26" at bounding box center [859, 217] width 21 height 20
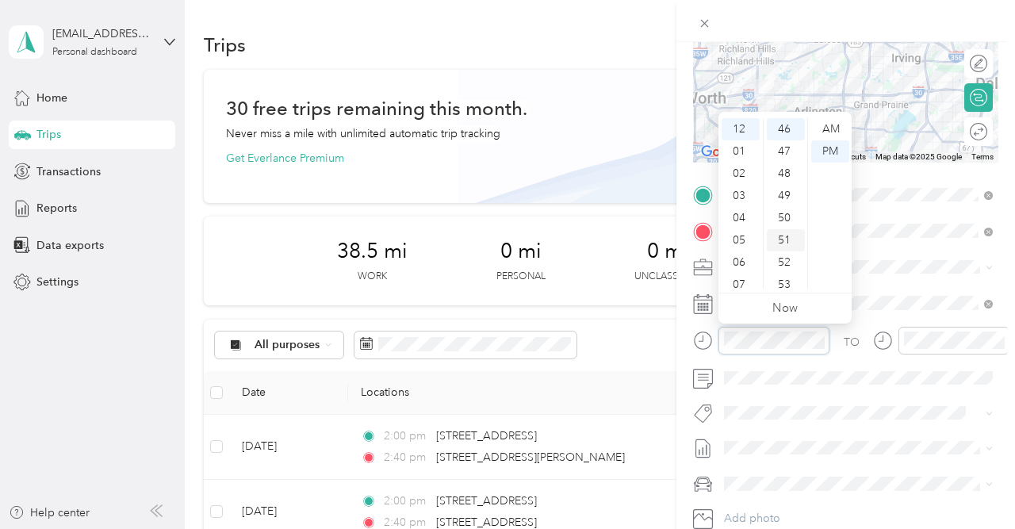
scroll to position [1021, 0]
click at [746, 173] on div "02" at bounding box center [741, 174] width 38 height 22
click at [741, 155] on div "01" at bounding box center [741, 151] width 38 height 22
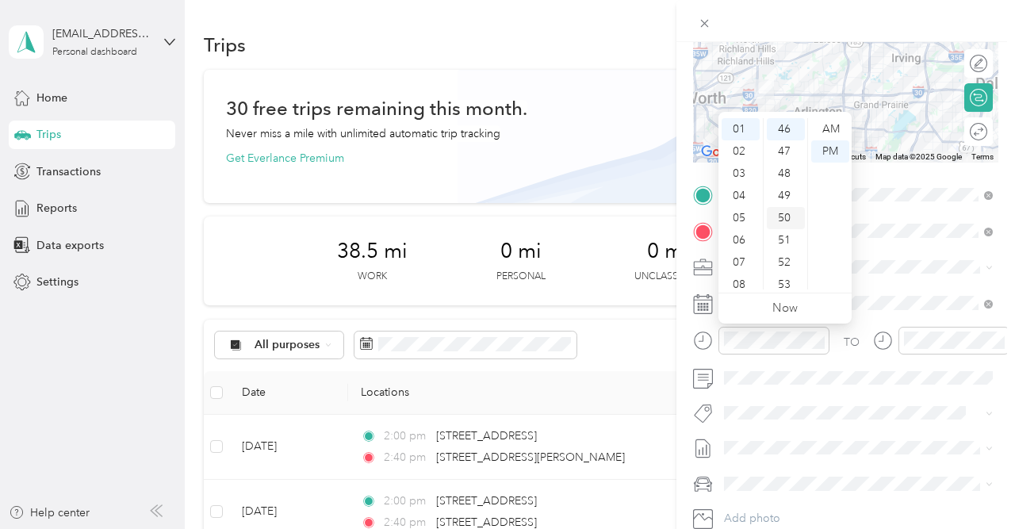
click at [788, 218] on div "50" at bounding box center [786, 218] width 38 height 22
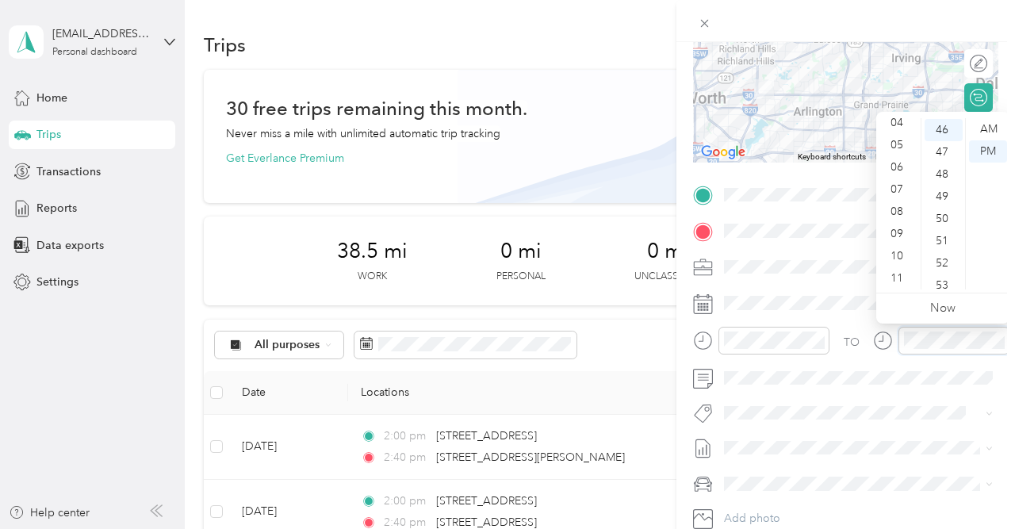
scroll to position [0, 0]
click at [898, 170] on div "02" at bounding box center [898, 174] width 38 height 22
click at [944, 191] on div "50" at bounding box center [943, 188] width 38 height 22
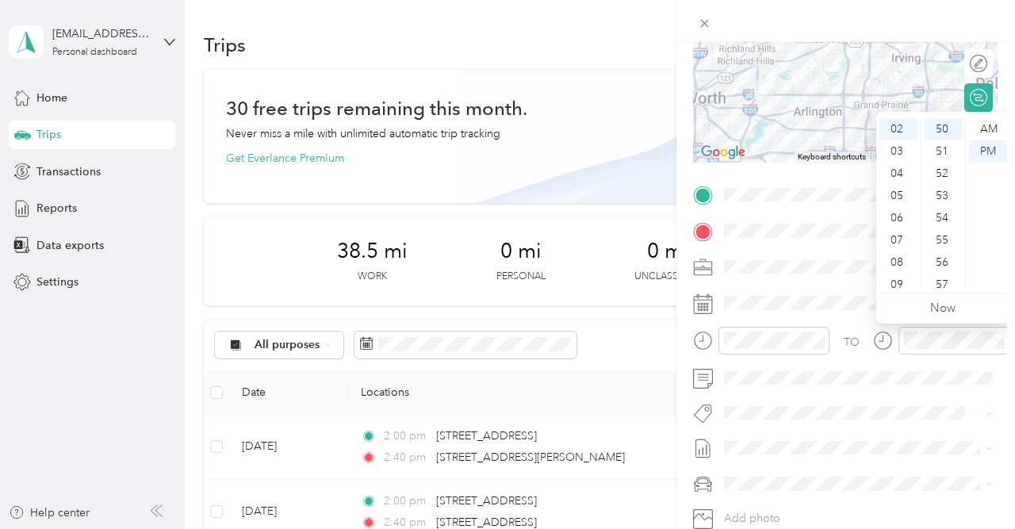
click at [844, 281] on div "TO Add photo" at bounding box center [845, 373] width 305 height 383
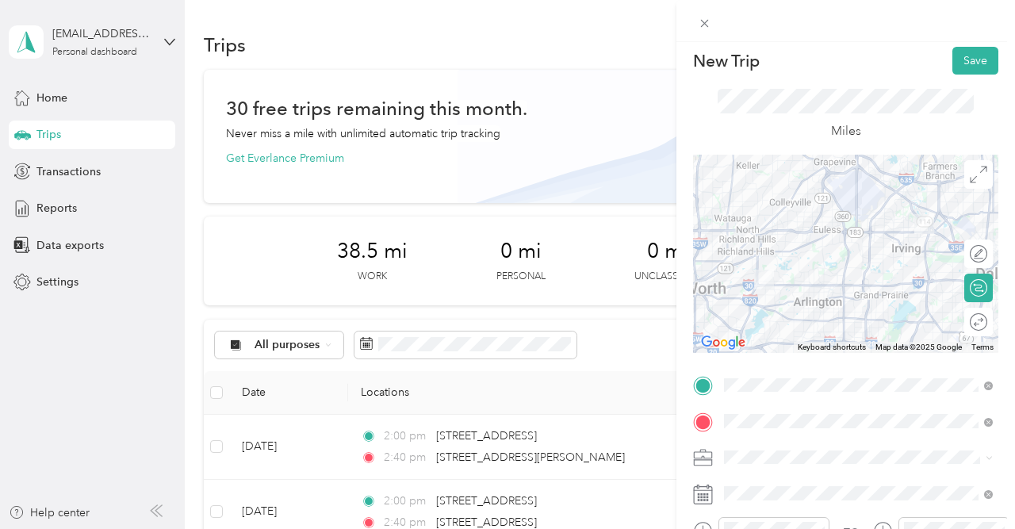
scroll to position [0, 0]
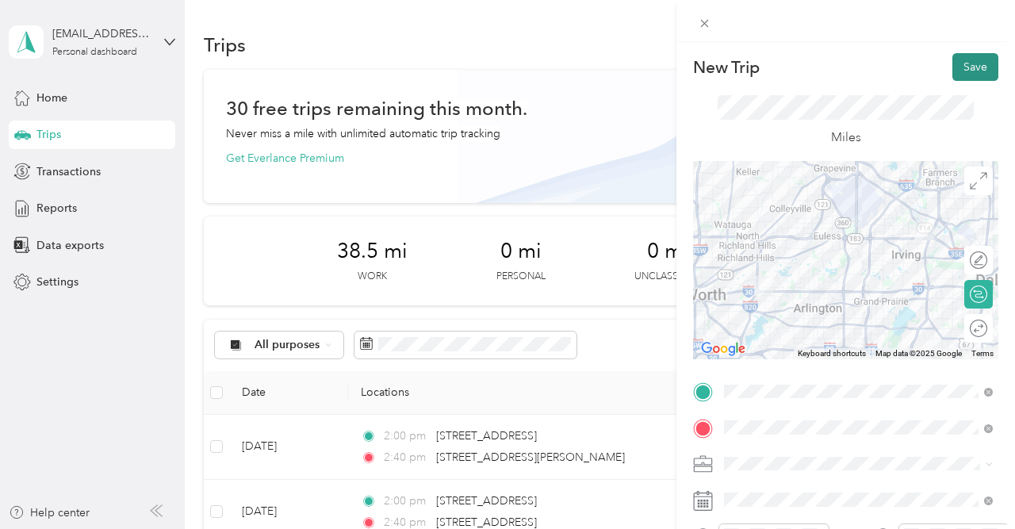
click at [969, 66] on button "Save" at bounding box center [975, 67] width 46 height 28
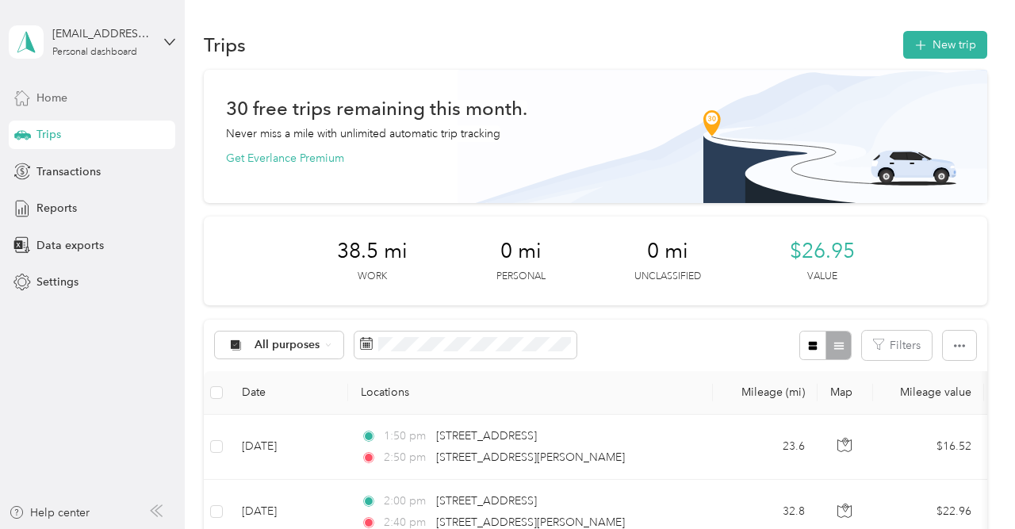
click at [48, 98] on span "Home" at bounding box center [51, 98] width 31 height 17
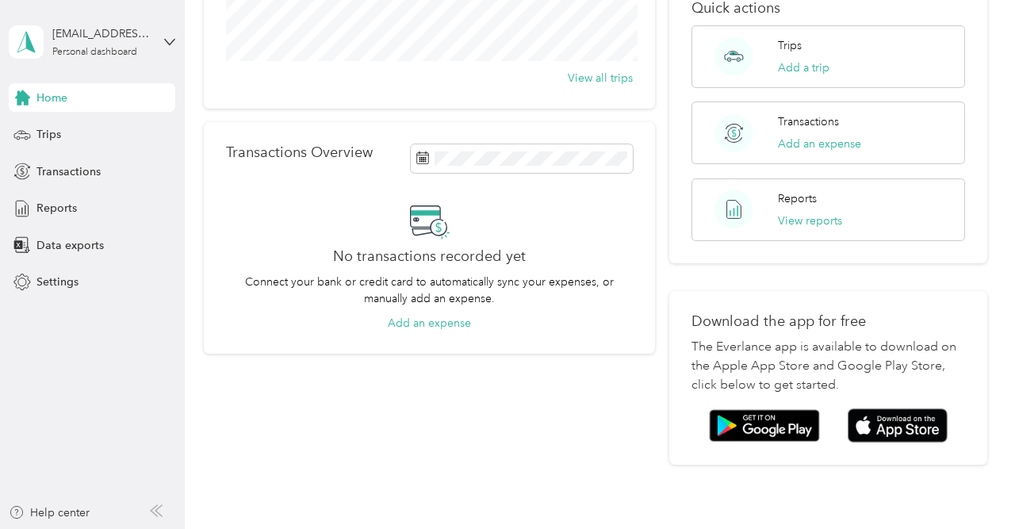
scroll to position [174, 0]
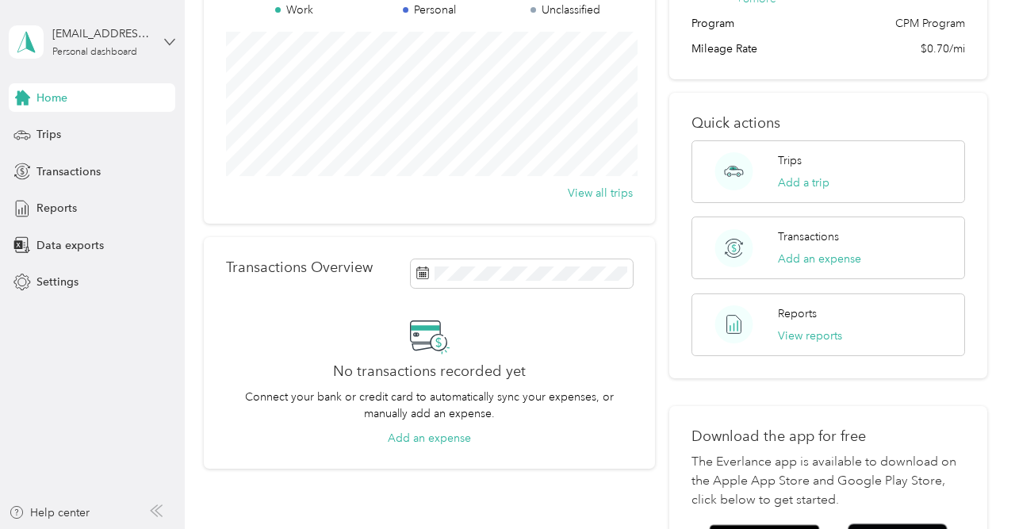
click at [170, 42] on icon at bounding box center [169, 41] width 11 height 11
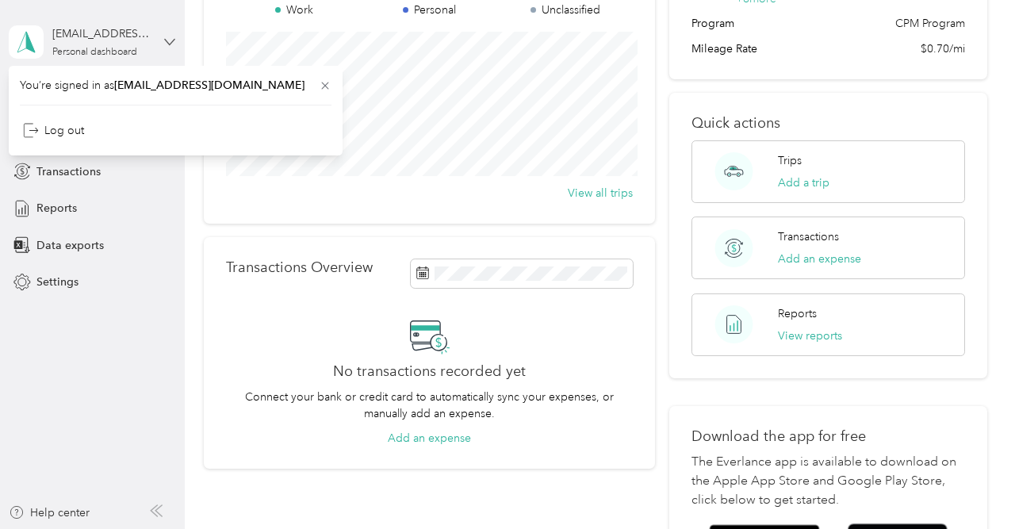
click at [170, 40] on icon at bounding box center [169, 41] width 11 height 11
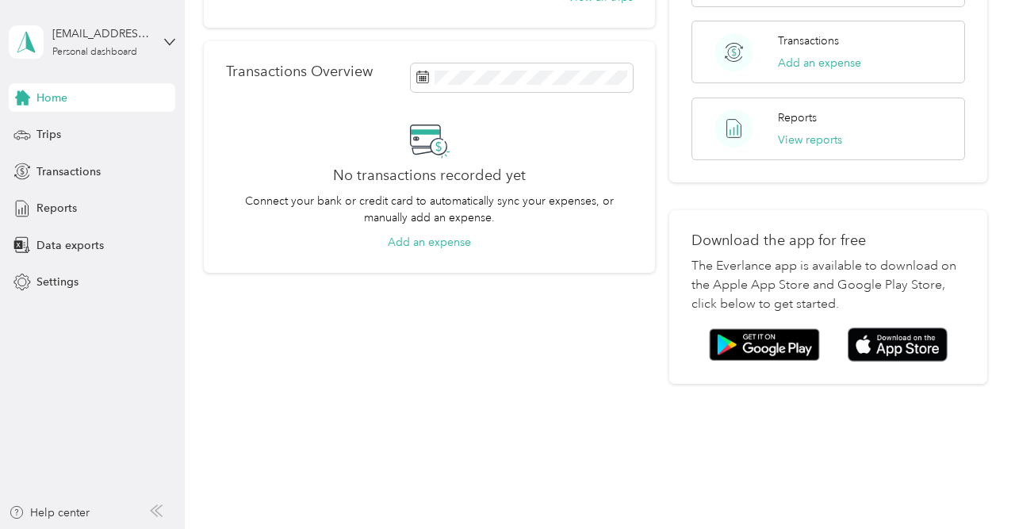
scroll to position [0, 0]
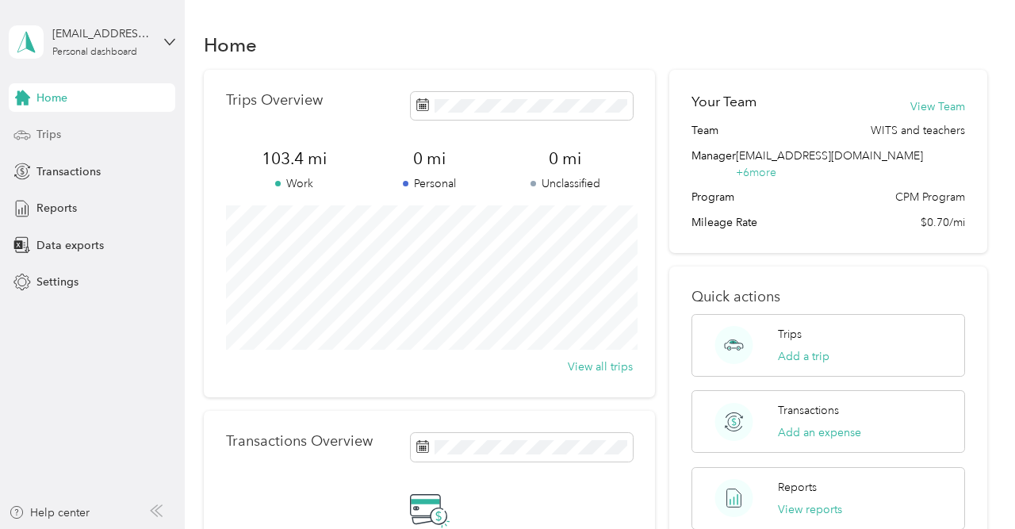
click at [58, 131] on span "Trips" at bounding box center [48, 134] width 25 height 17
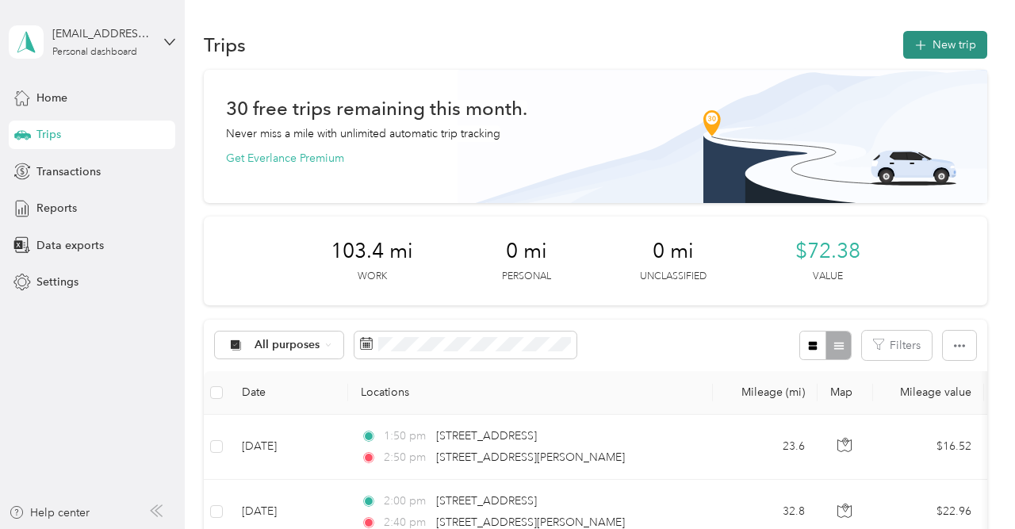
click at [950, 47] on button "New trip" at bounding box center [945, 45] width 84 height 28
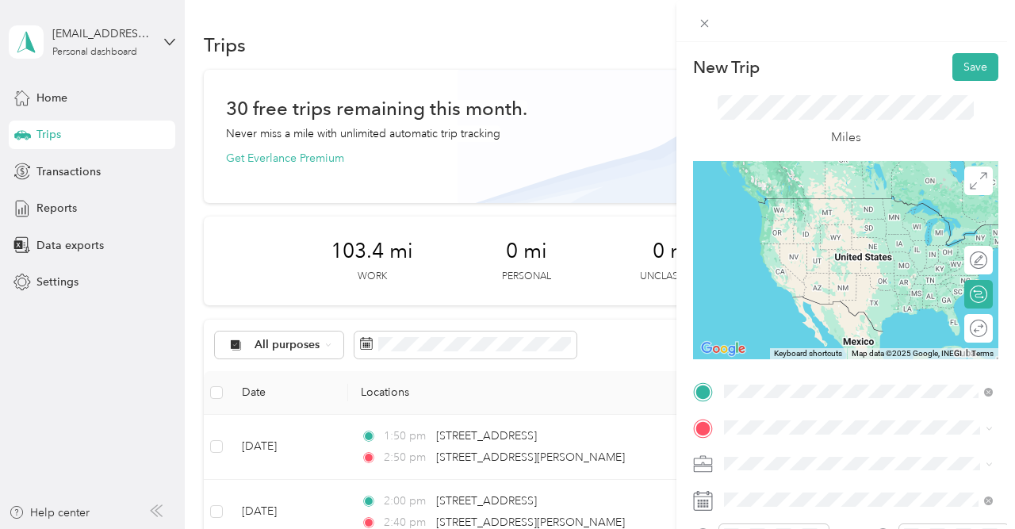
click at [836, 196] on span "[STREET_ADDRESS][PERSON_NAME][US_STATE]" at bounding box center [870, 205] width 233 height 28
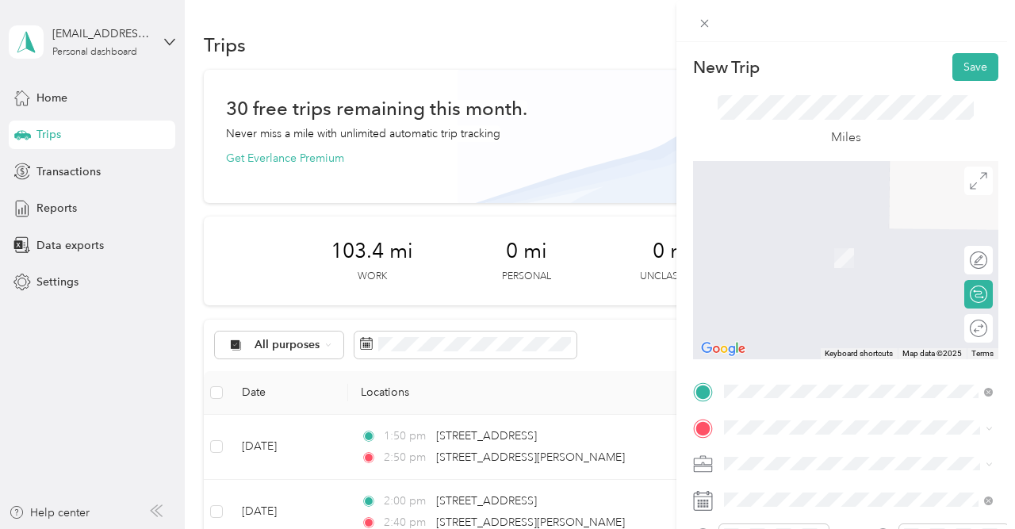
click at [894, 88] on div "Miles" at bounding box center [845, 121] width 305 height 80
click at [442, 445] on div "New Trip Save This trip cannot be edited because it is either under review, app…" at bounding box center [507, 264] width 1015 height 529
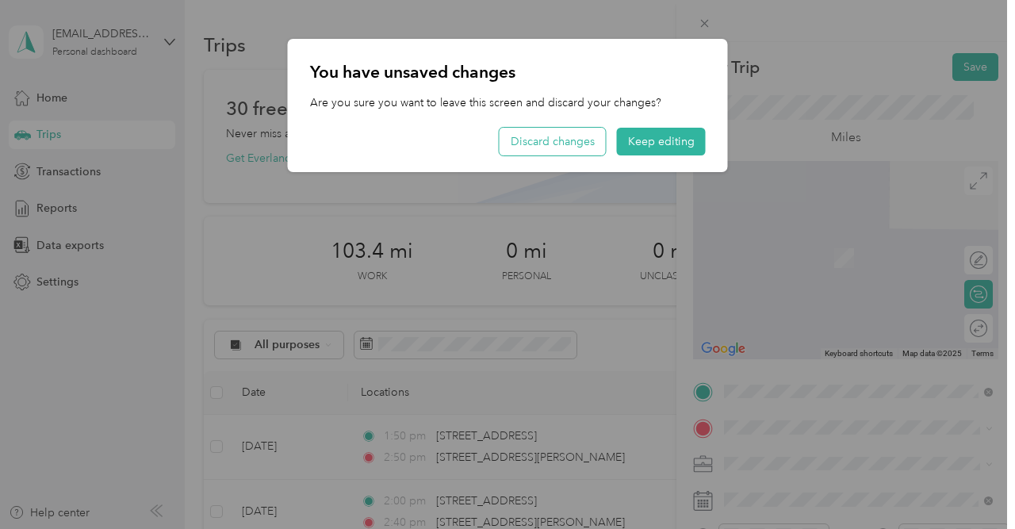
click at [533, 151] on button "Discard changes" at bounding box center [553, 142] width 106 height 28
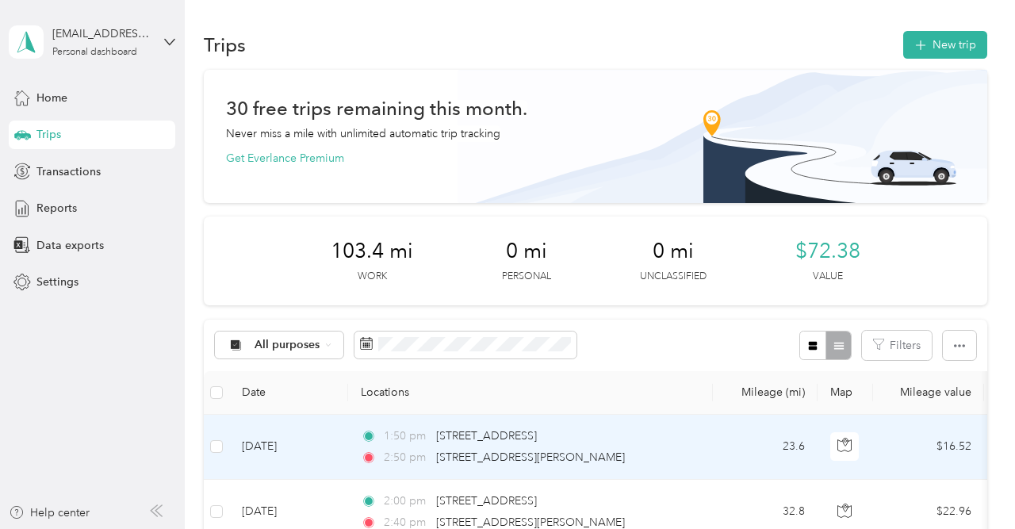
click at [417, 443] on span "1:50 pm" at bounding box center [406, 435] width 45 height 17
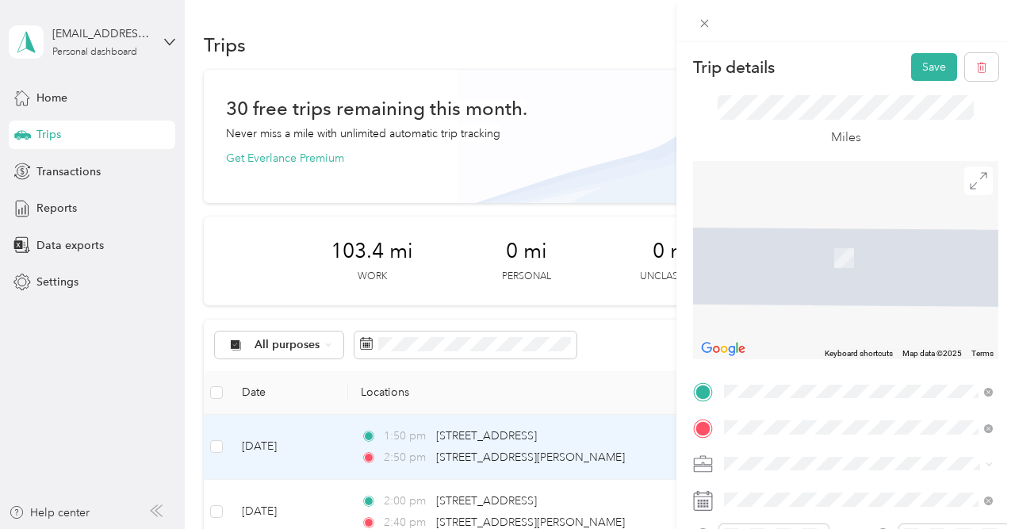
click at [836, 205] on span "[STREET_ADDRESS][US_STATE]" at bounding box center [833, 198] width 159 height 14
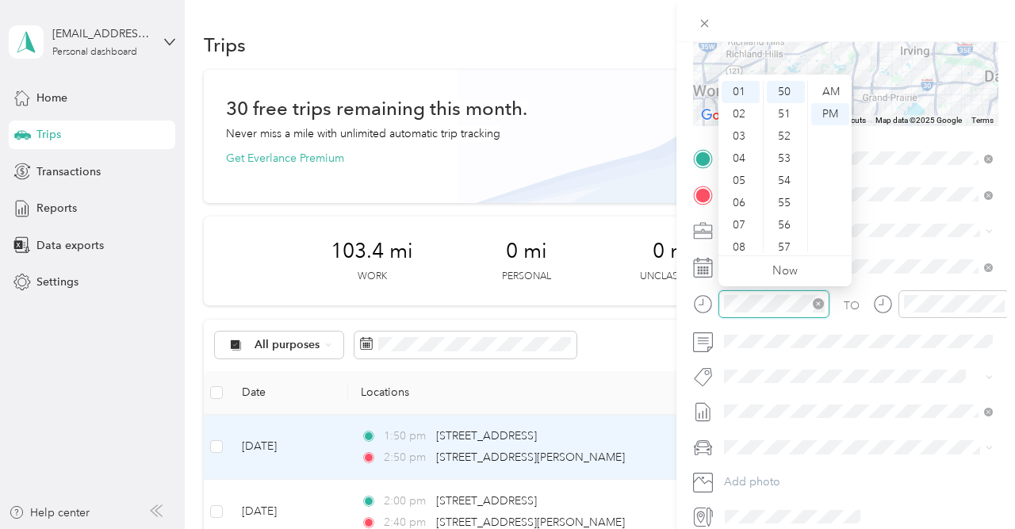
scroll to position [1110, 0]
click at [818, 304] on icon "close-circle" at bounding box center [818, 303] width 11 height 11
click at [835, 86] on div "AM" at bounding box center [830, 92] width 38 height 22
click at [743, 192] on div "07" at bounding box center [741, 187] width 38 height 22
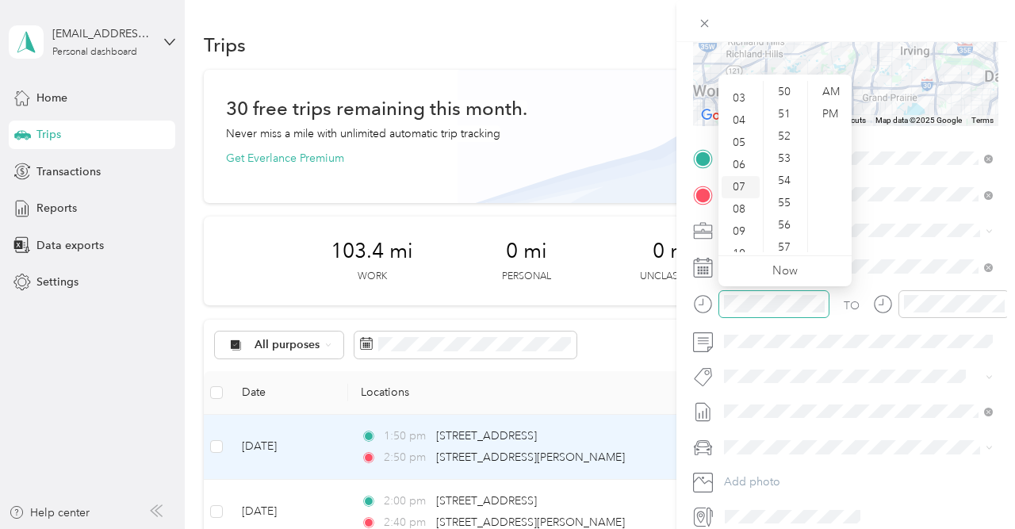
scroll to position [95, 0]
click at [955, 293] on div at bounding box center [953, 304] width 111 height 28
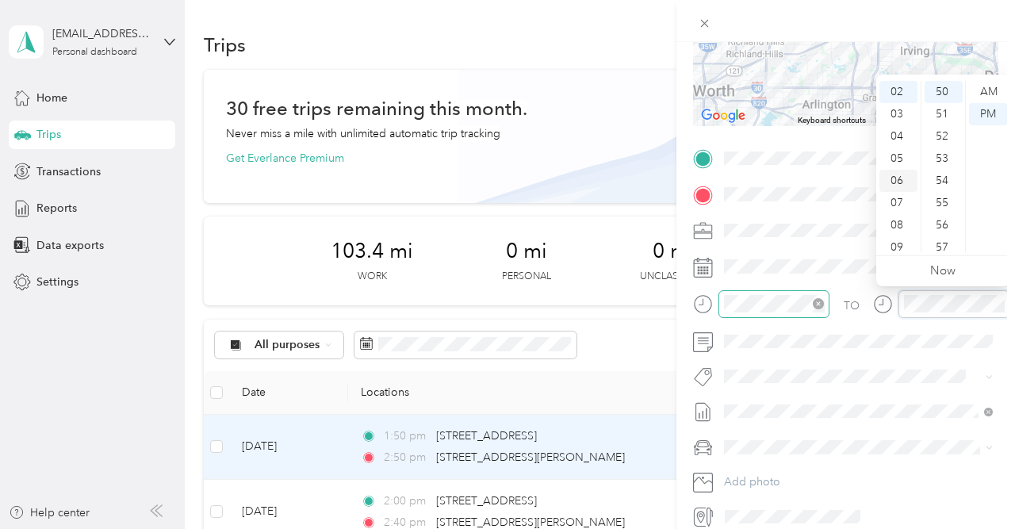
scroll to position [44, 0]
click at [897, 228] on div "08" at bounding box center [898, 225] width 38 height 22
click at [944, 134] on div "30" at bounding box center [943, 136] width 38 height 22
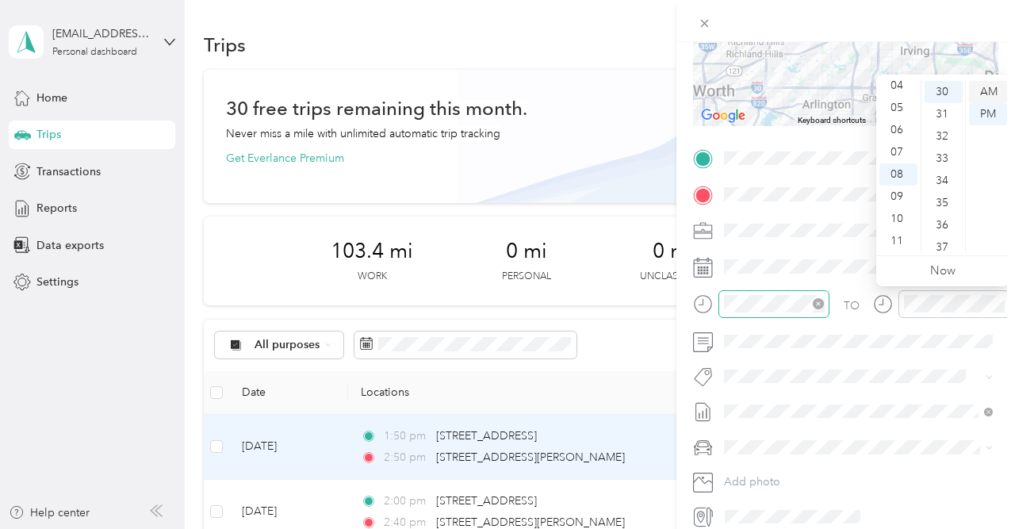
click at [986, 90] on div "AM" at bounding box center [988, 92] width 38 height 22
click at [839, 317] on div "TO" at bounding box center [845, 309] width 305 height 39
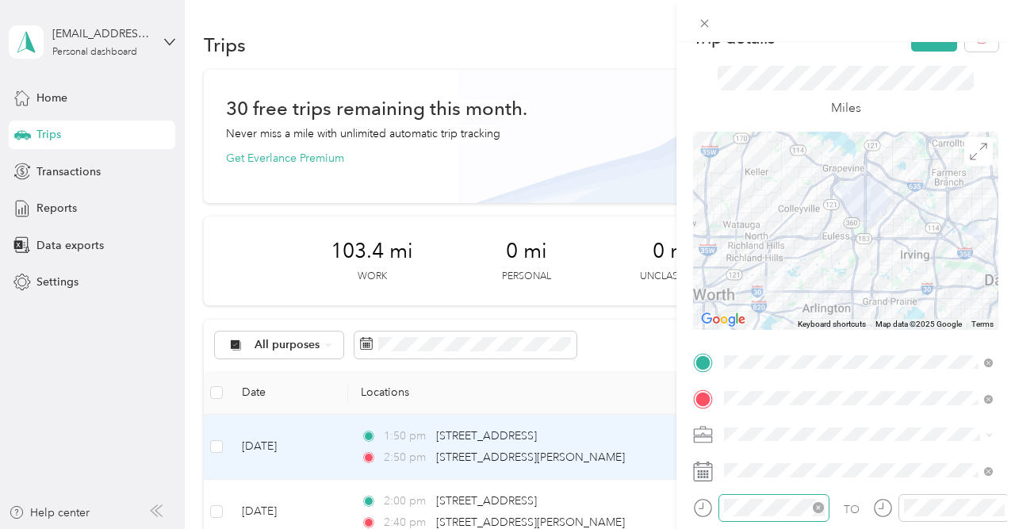
scroll to position [0, 0]
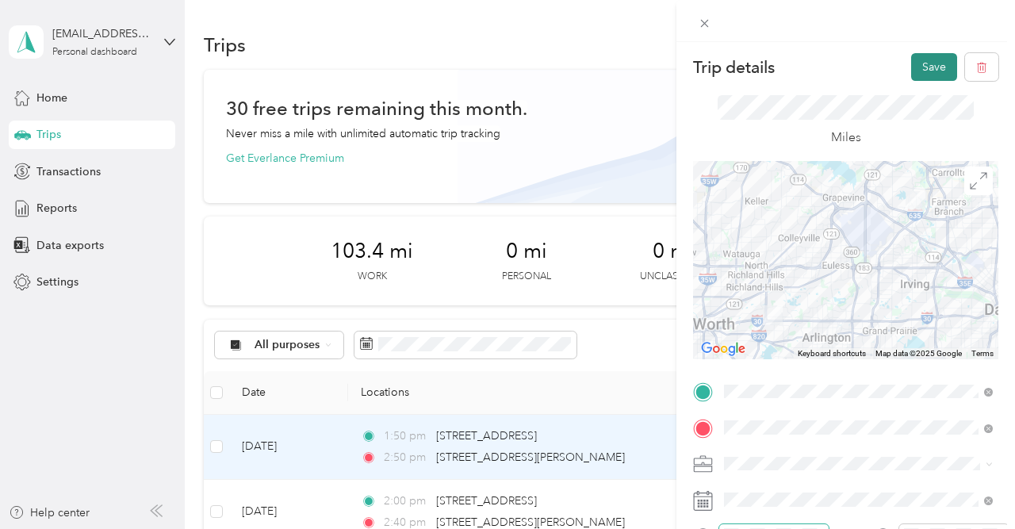
click at [930, 63] on button "Save" at bounding box center [934, 67] width 46 height 28
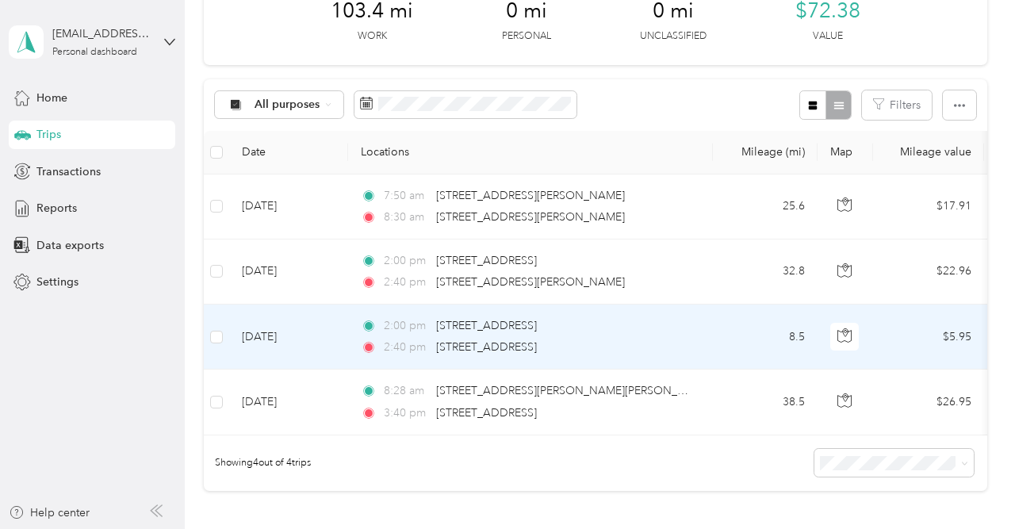
scroll to position [117, 0]
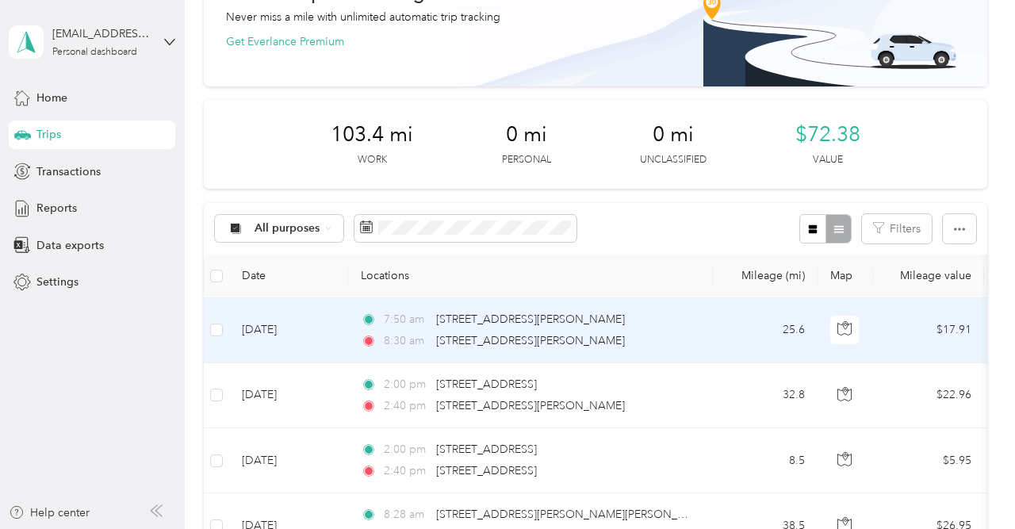
click at [624, 332] on div "8:30 am [STREET_ADDRESS][PERSON_NAME]" at bounding box center [527, 340] width 333 height 17
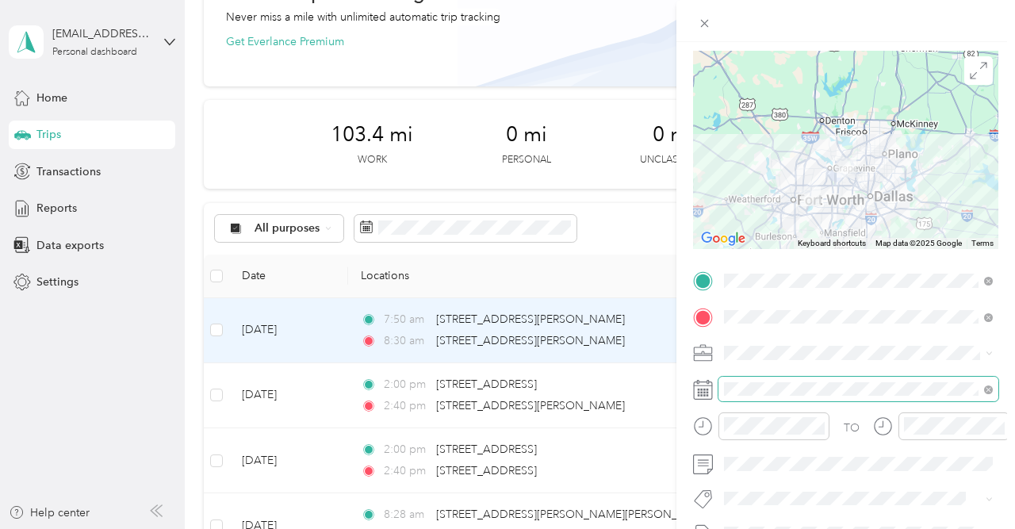
scroll to position [120, 0]
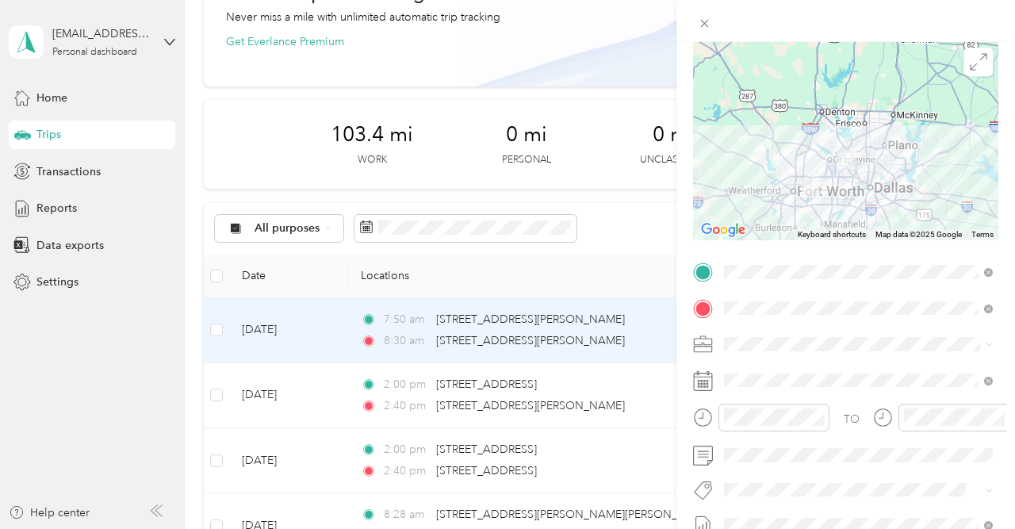
click at [641, 214] on div "Trip details Save This trip cannot be edited because it is either under review,…" at bounding box center [507, 264] width 1015 height 529
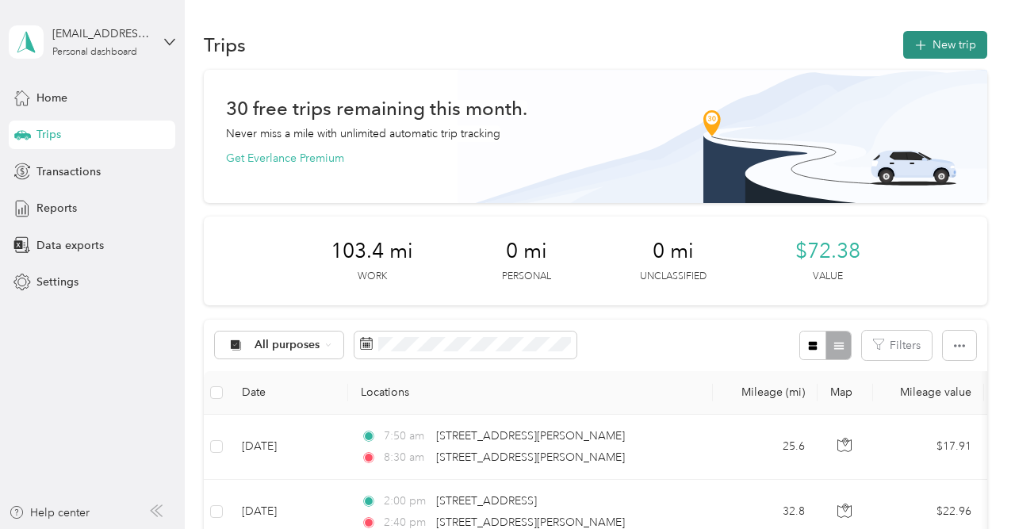
click at [968, 41] on button "New trip" at bounding box center [945, 45] width 84 height 28
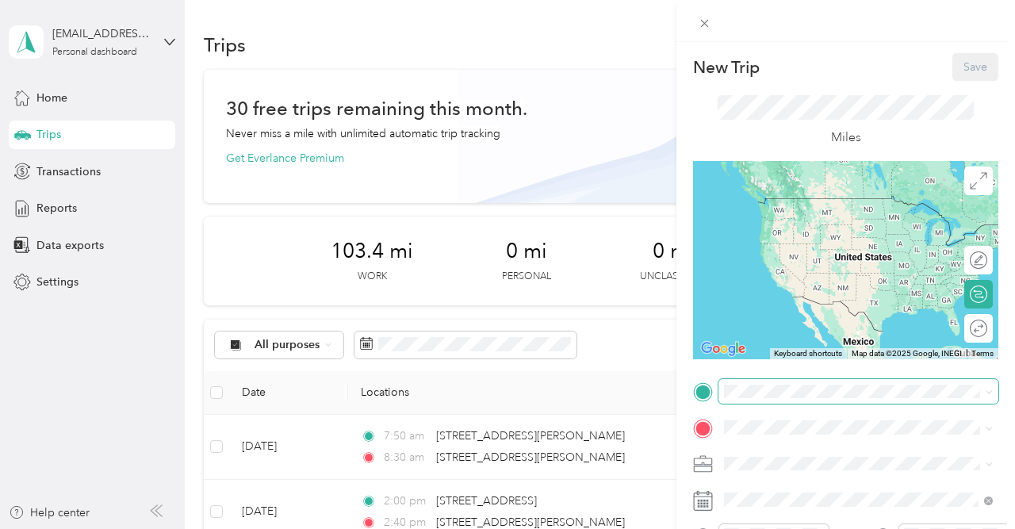
click at [806, 389] on div "New Trip Save This trip cannot be edited because it is either under review, app…" at bounding box center [507, 264] width 1015 height 529
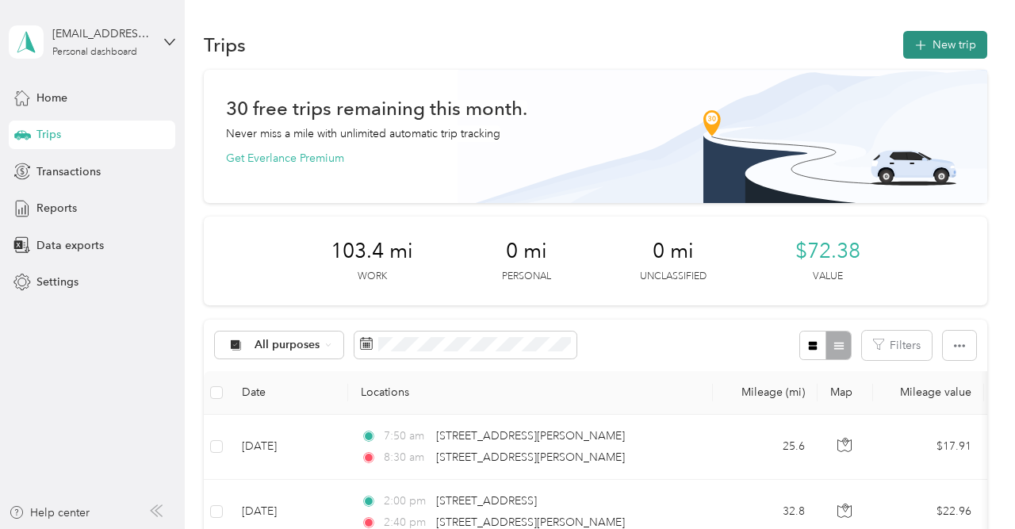
click at [979, 50] on button "New trip" at bounding box center [945, 45] width 84 height 28
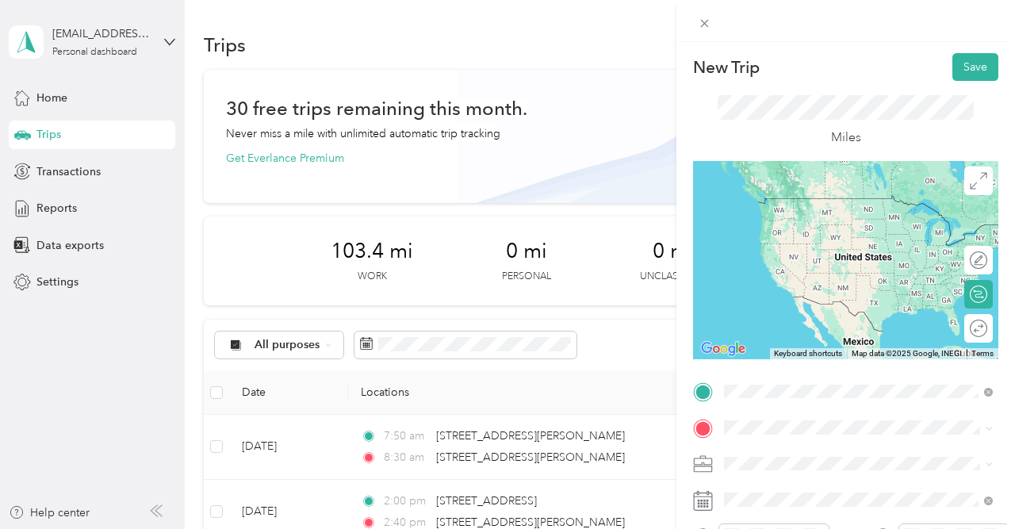
click at [820, 213] on span "[STREET_ADDRESS][PERSON_NAME][US_STATE]" at bounding box center [870, 205] width 233 height 28
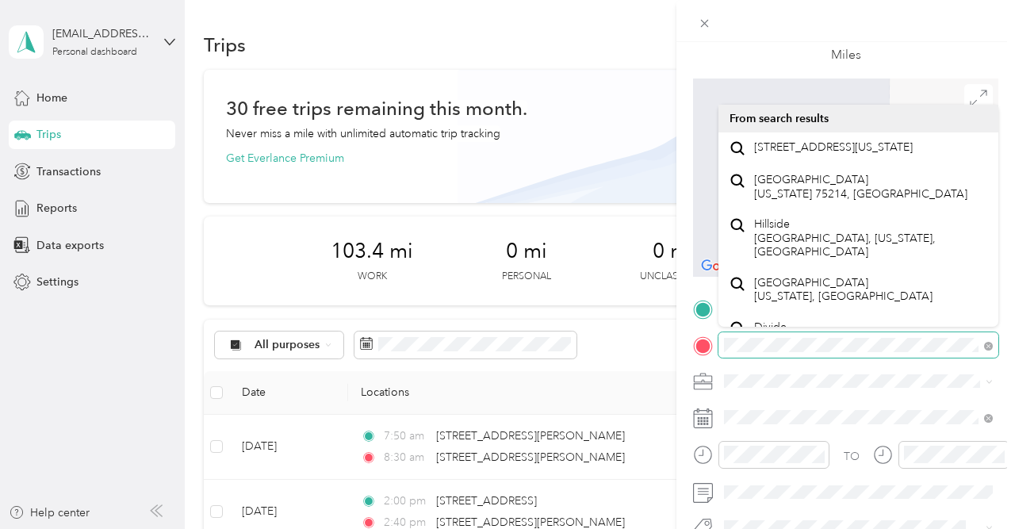
scroll to position [86, 0]
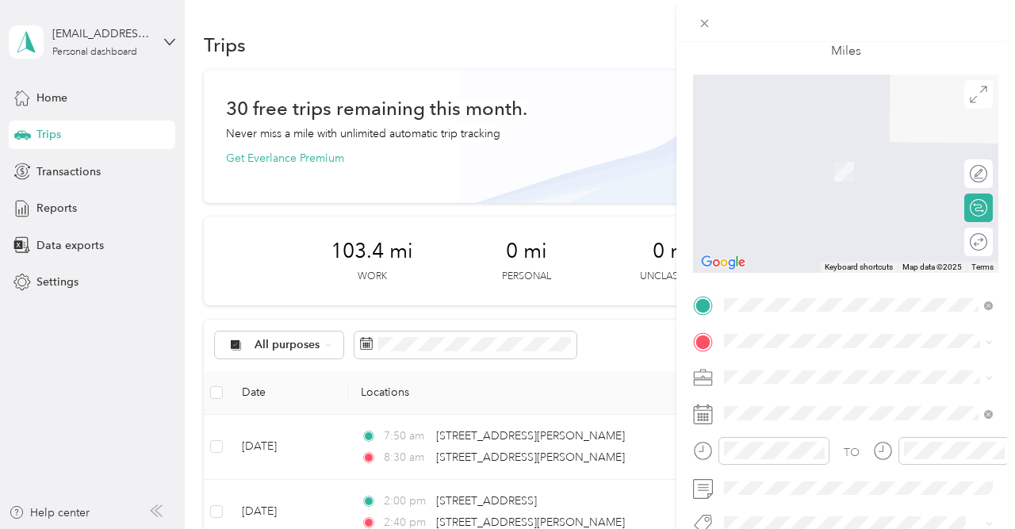
click at [784, 429] on span "Chess Wizards Inc" at bounding box center [774, 432] width 91 height 13
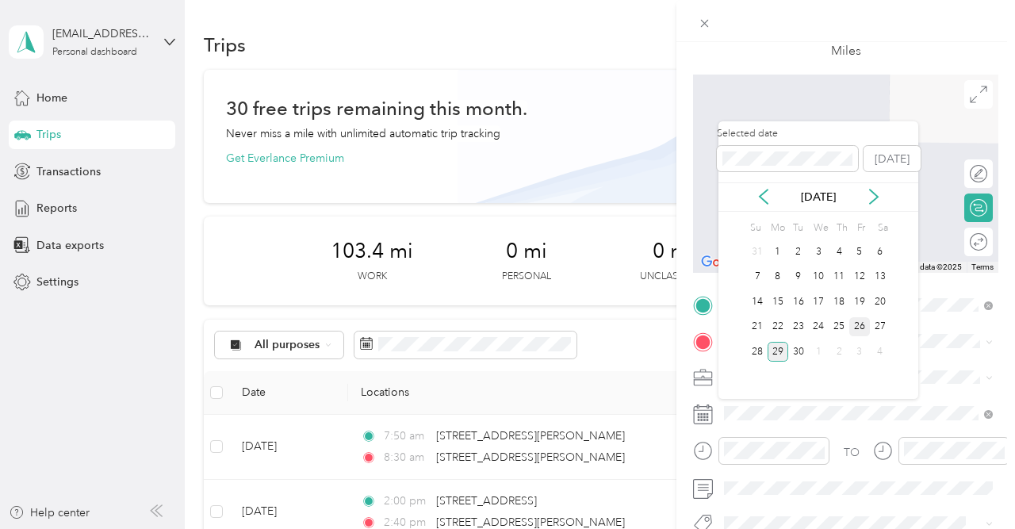
click at [860, 327] on div "26" at bounding box center [859, 327] width 21 height 20
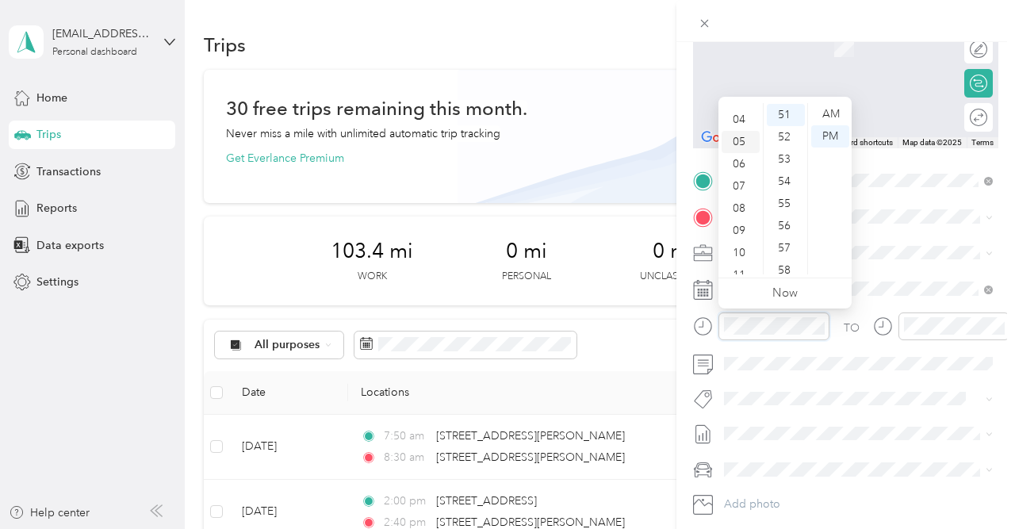
scroll to position [95, 0]
click at [744, 259] on div "11" at bounding box center [741, 263] width 38 height 22
click at [785, 185] on div "20" at bounding box center [786, 186] width 38 height 22
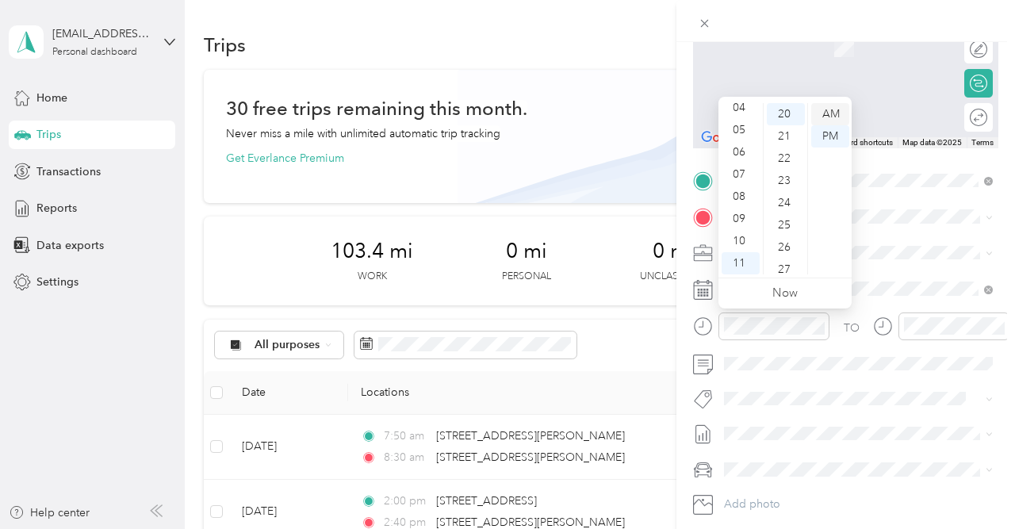
click at [835, 113] on div "AM" at bounding box center [830, 114] width 38 height 22
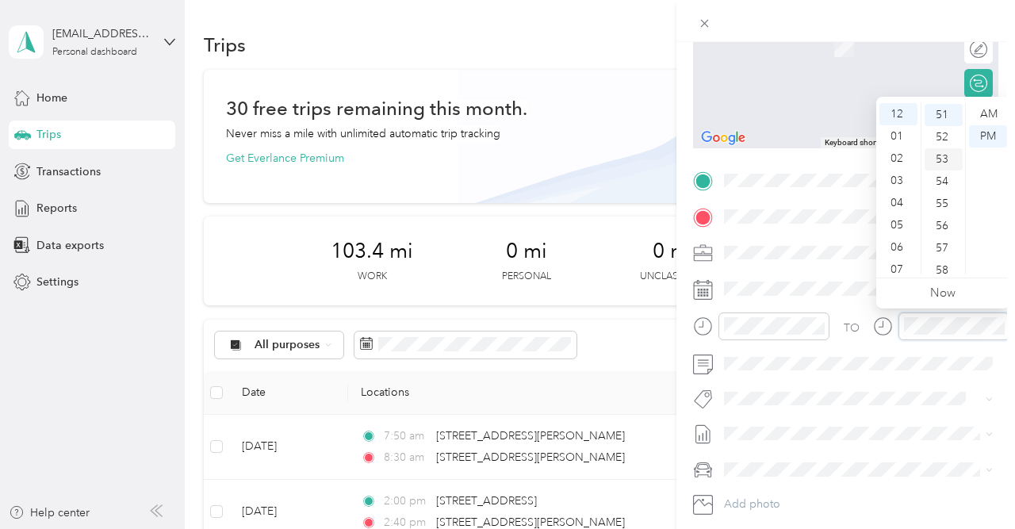
scroll to position [1131, 0]
click at [944, 134] on div "50" at bounding box center [943, 138] width 38 height 22
click at [944, 163] on div "20" at bounding box center [943, 161] width 38 height 22
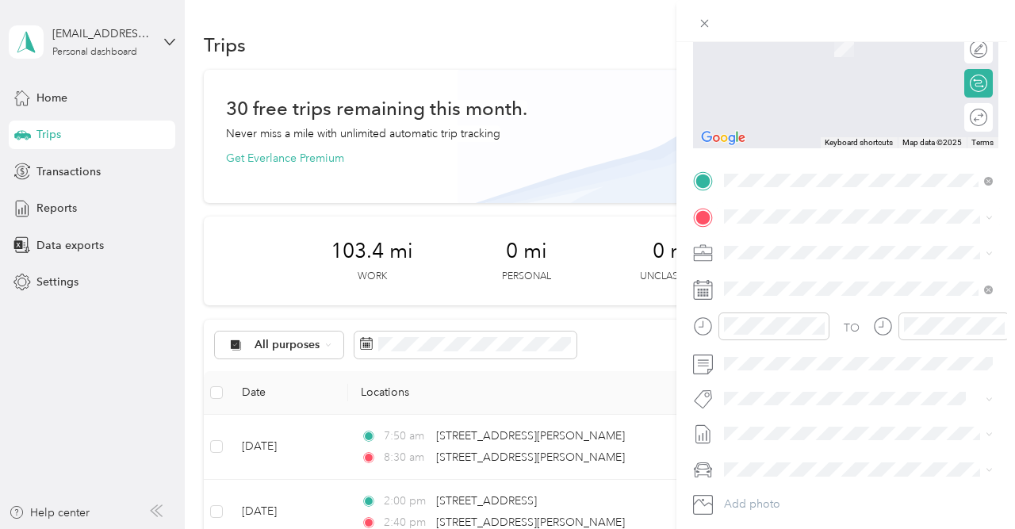
click at [870, 274] on span "[STREET_ADDRESS][US_STATE]" at bounding box center [833, 270] width 159 height 14
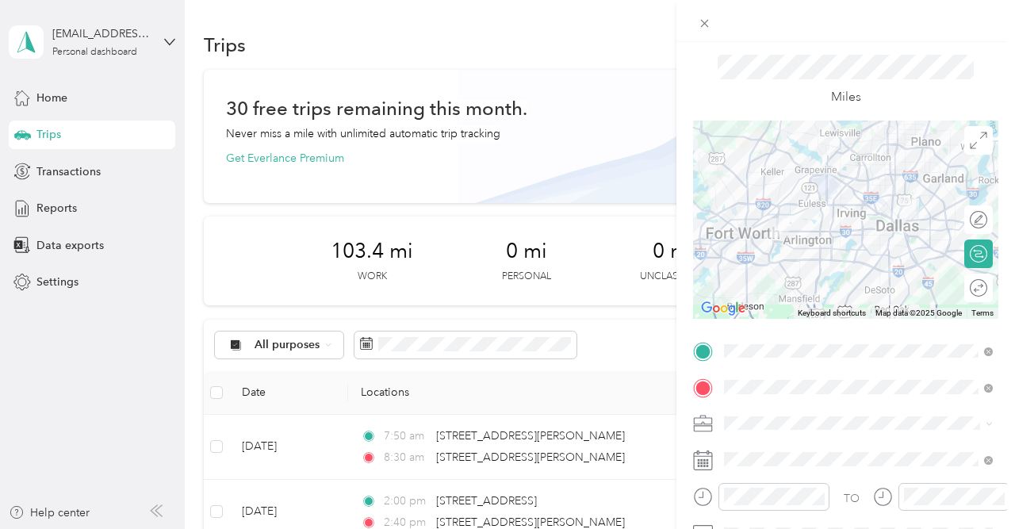
scroll to position [0, 0]
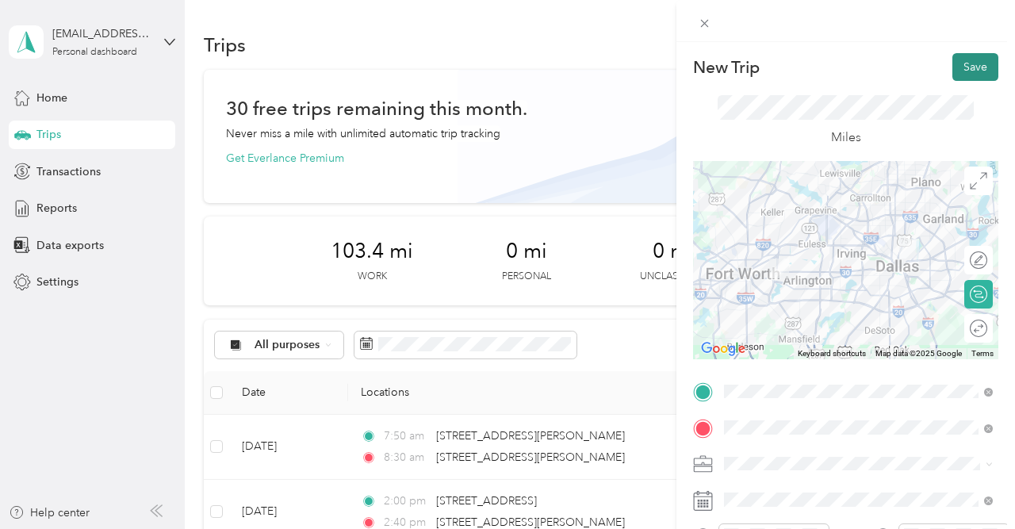
click at [981, 67] on button "Save" at bounding box center [975, 67] width 46 height 28
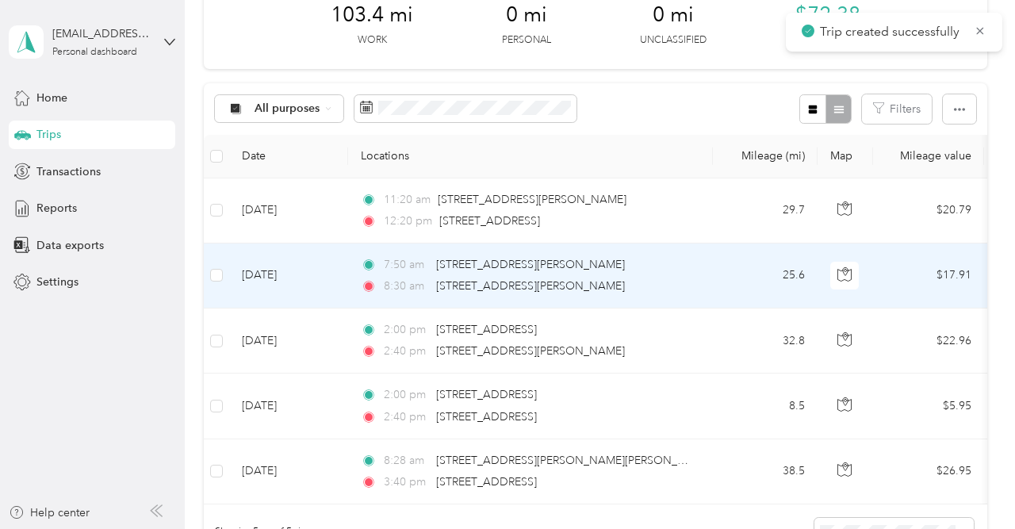
scroll to position [239, 0]
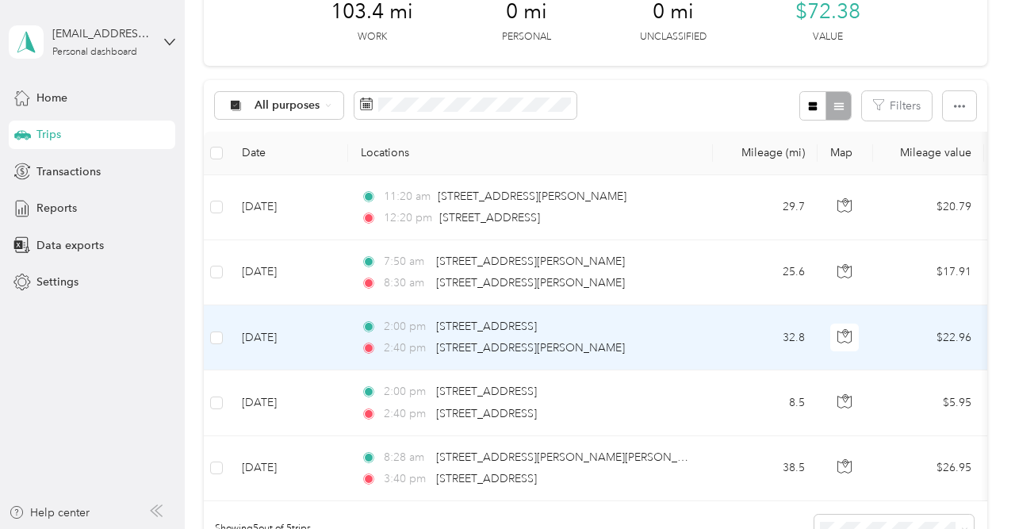
click at [634, 345] on div "2:40 pm [STREET_ADDRESS][PERSON_NAME]" at bounding box center [527, 347] width 333 height 17
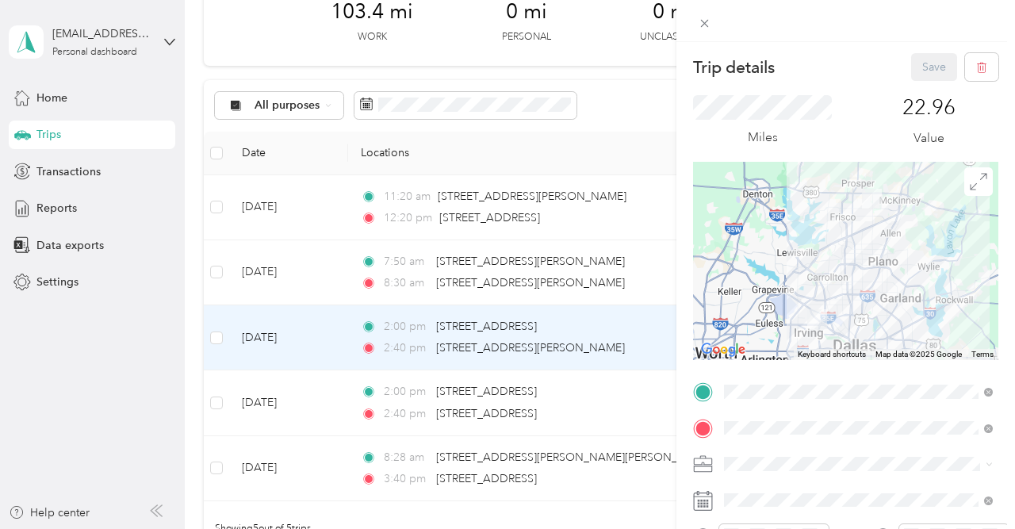
click at [646, 269] on div "Trip details Save This trip cannot be edited because it is either under review,…" at bounding box center [507, 264] width 1015 height 529
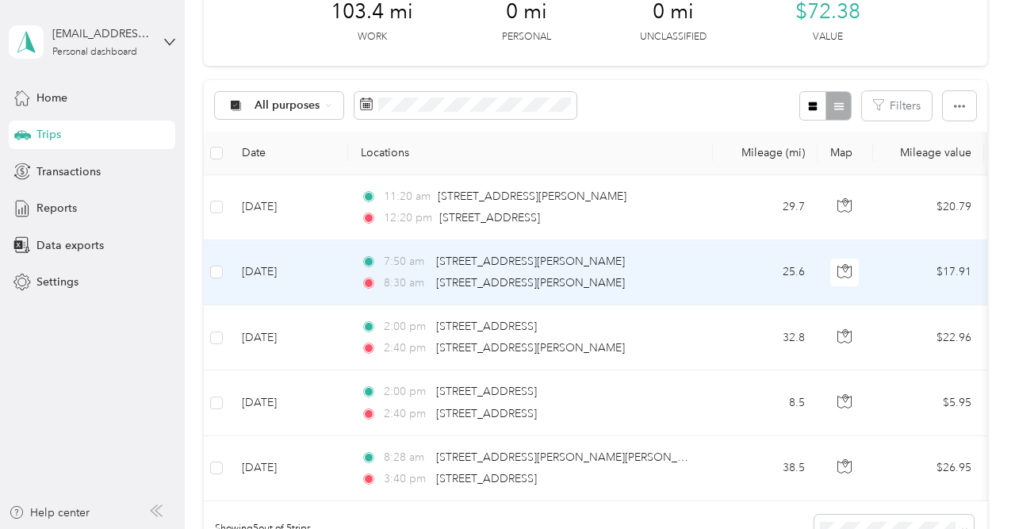
click at [643, 272] on div "7:50 am [STREET_ADDRESS] 8:30 am [STREET_ADDRESS][PERSON_NAME]" at bounding box center [527, 272] width 333 height 39
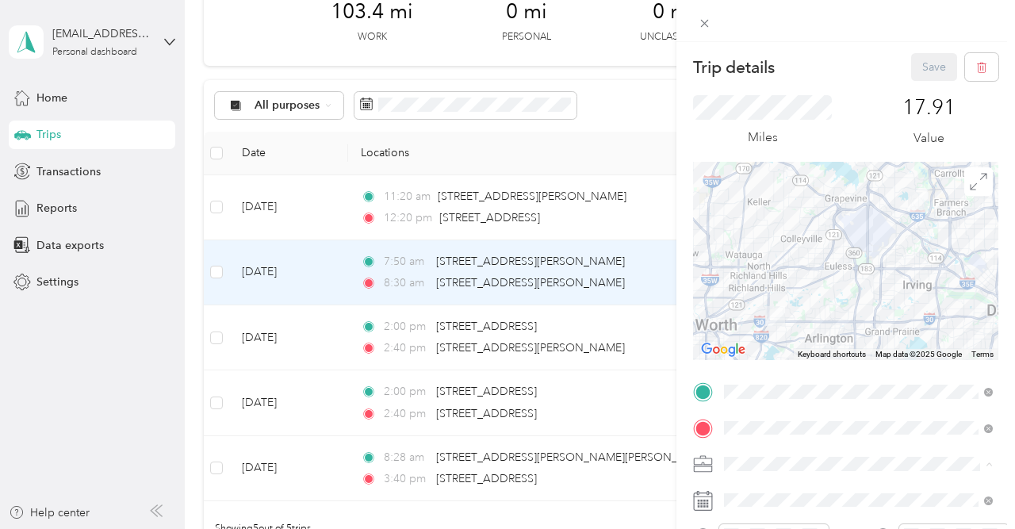
click at [797, 400] on div "Chess Wizards Inc" at bounding box center [858, 408] width 258 height 17
click at [940, 59] on button "Save" at bounding box center [934, 67] width 46 height 28
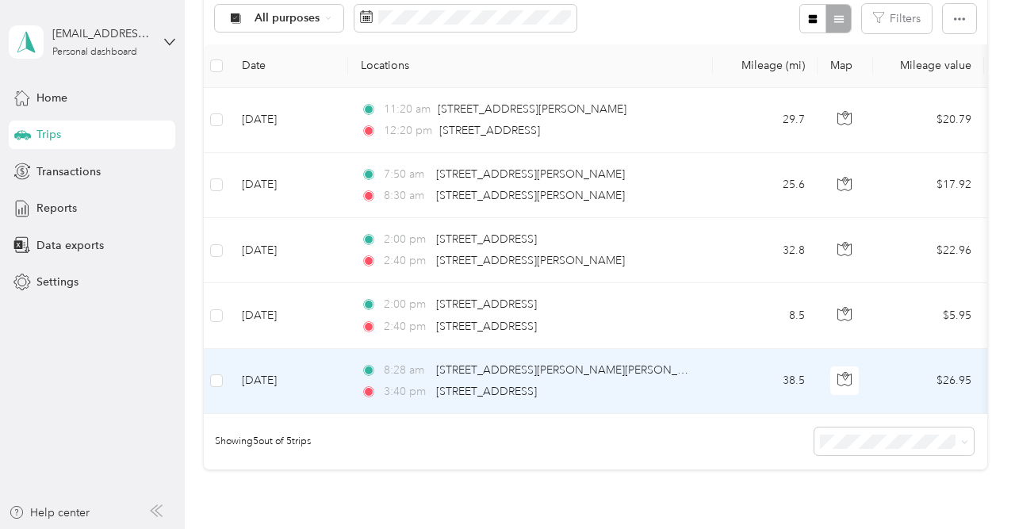
scroll to position [322, 0]
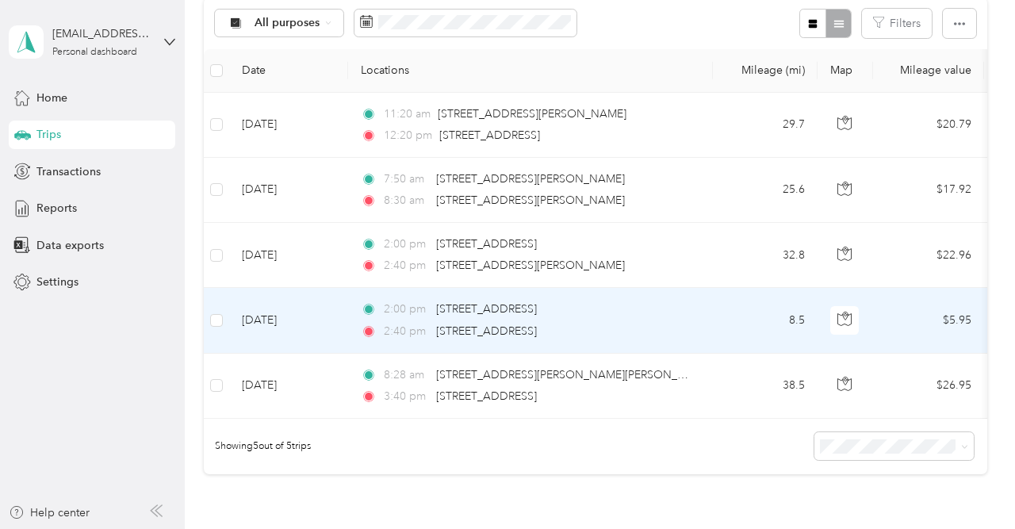
click at [687, 320] on div "2:00 pm [STREET_ADDRESS] 2:40 pm [STREET_ADDRESS]" at bounding box center [527, 319] width 333 height 39
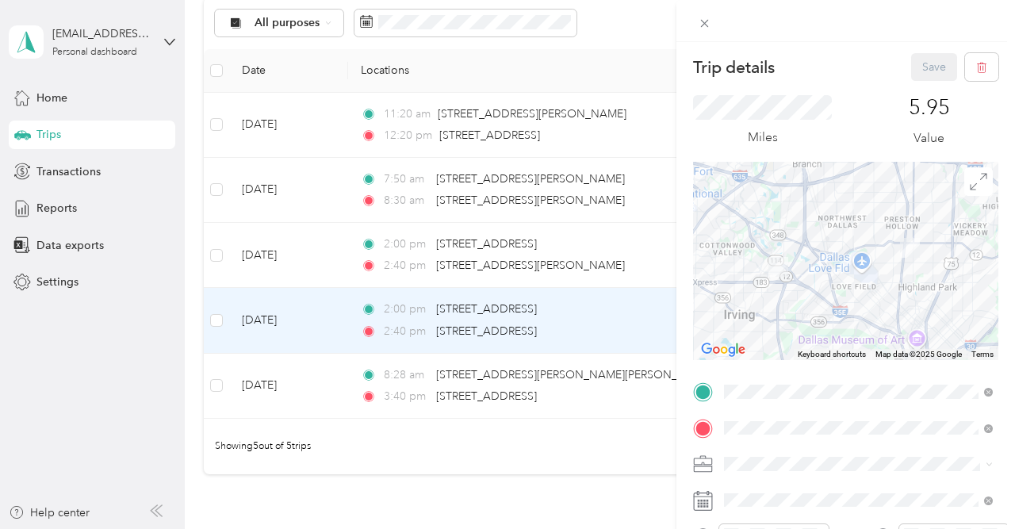
click at [635, 25] on div "Trip details Save This trip cannot be edited because it is either under review,…" at bounding box center [507, 264] width 1015 height 529
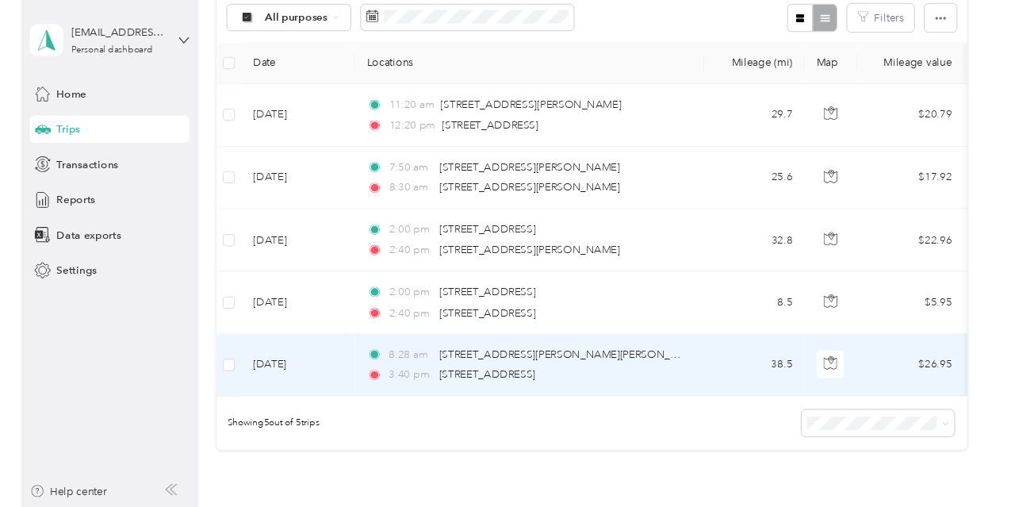
scroll to position [329, 0]
